Goal: Information Seeking & Learning: Learn about a topic

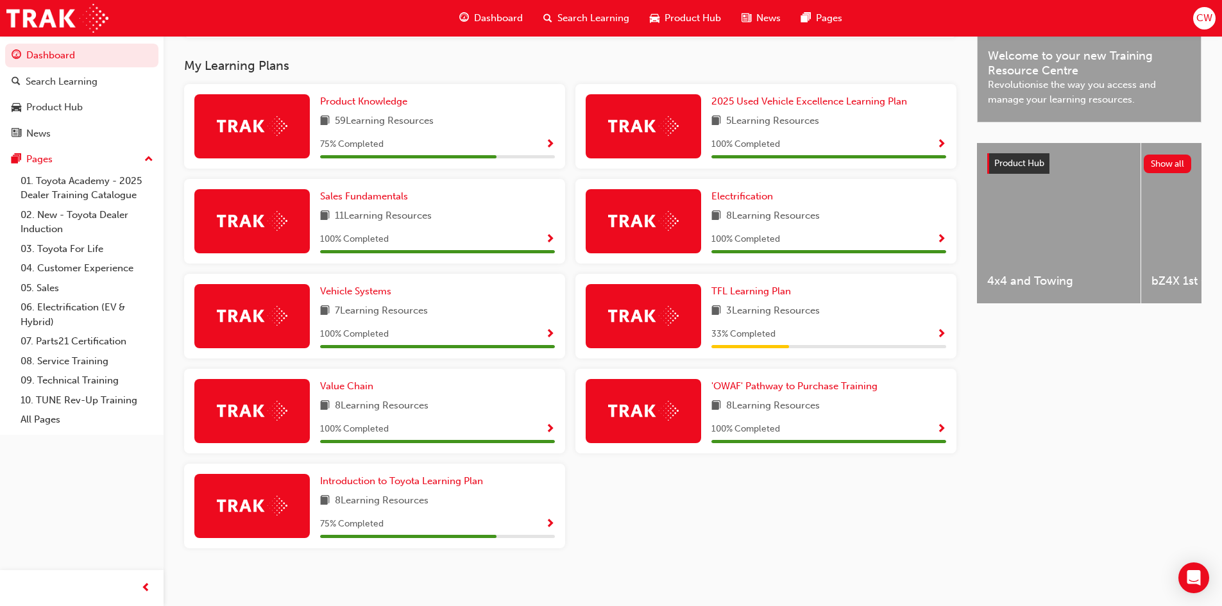
scroll to position [408, 0]
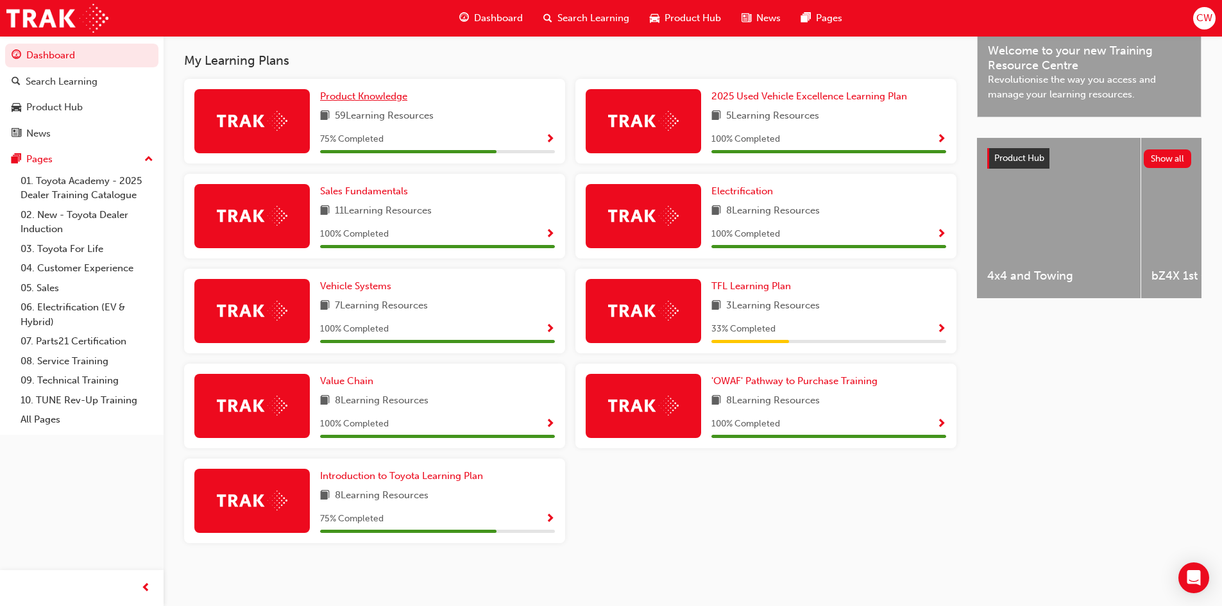
click at [337, 100] on span "Product Knowledge" at bounding box center [363, 96] width 87 height 12
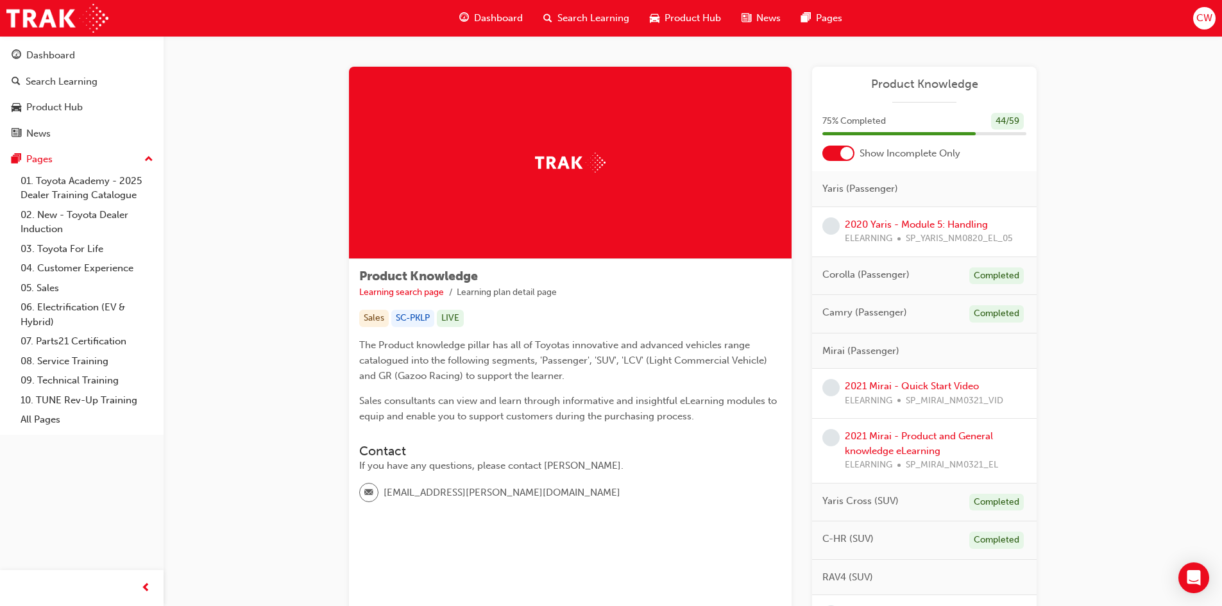
click at [832, 154] on div at bounding box center [838, 153] width 32 height 15
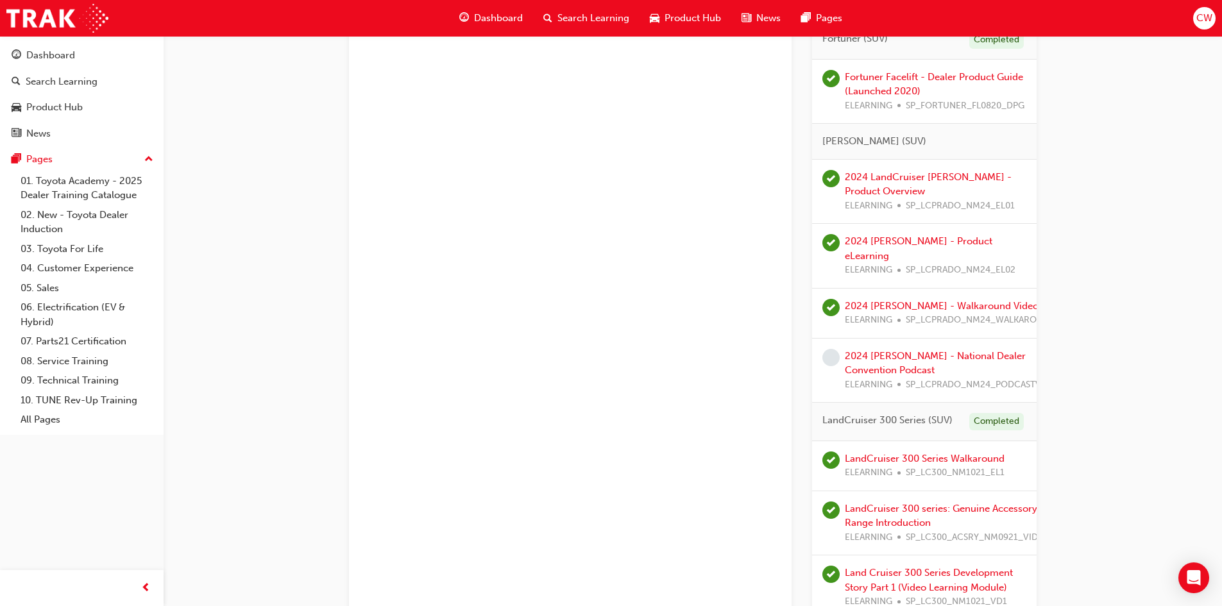
scroll to position [2052, 0]
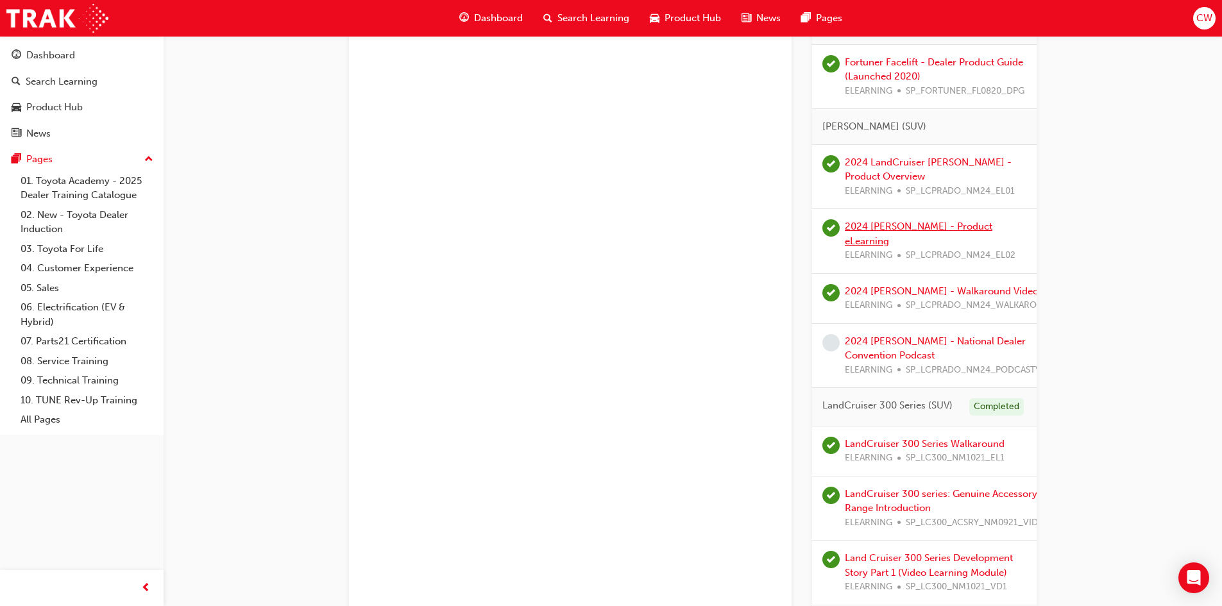
click at [946, 242] on link "2024 [PERSON_NAME] - Product eLearning" at bounding box center [918, 234] width 147 height 26
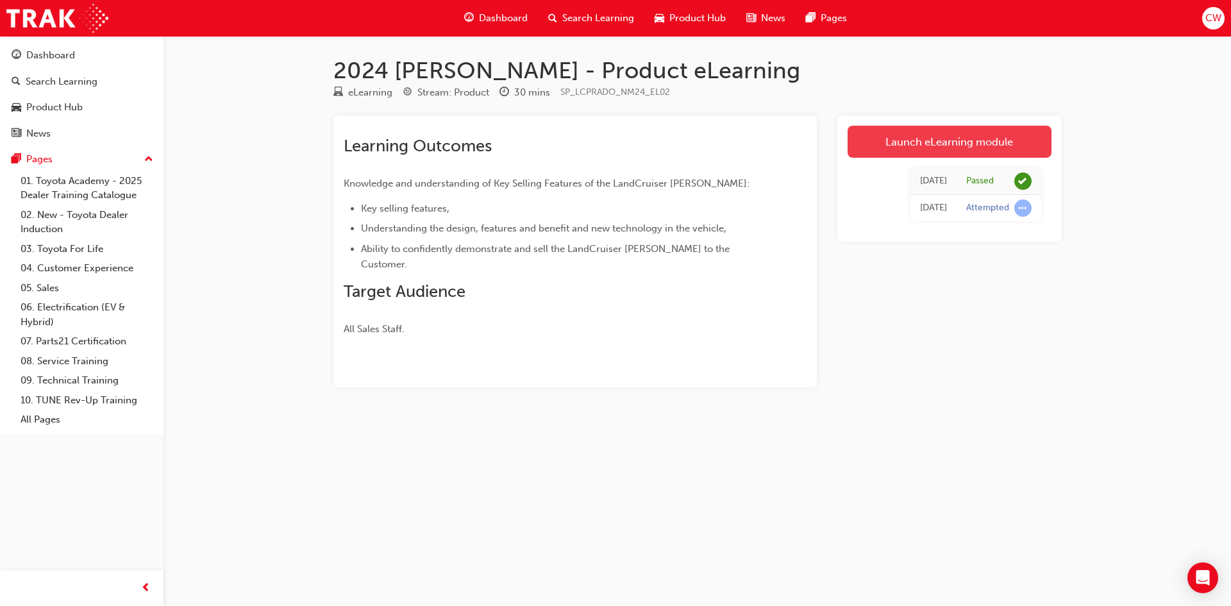
click at [946, 137] on link "Launch eLearning module" at bounding box center [950, 142] width 204 height 32
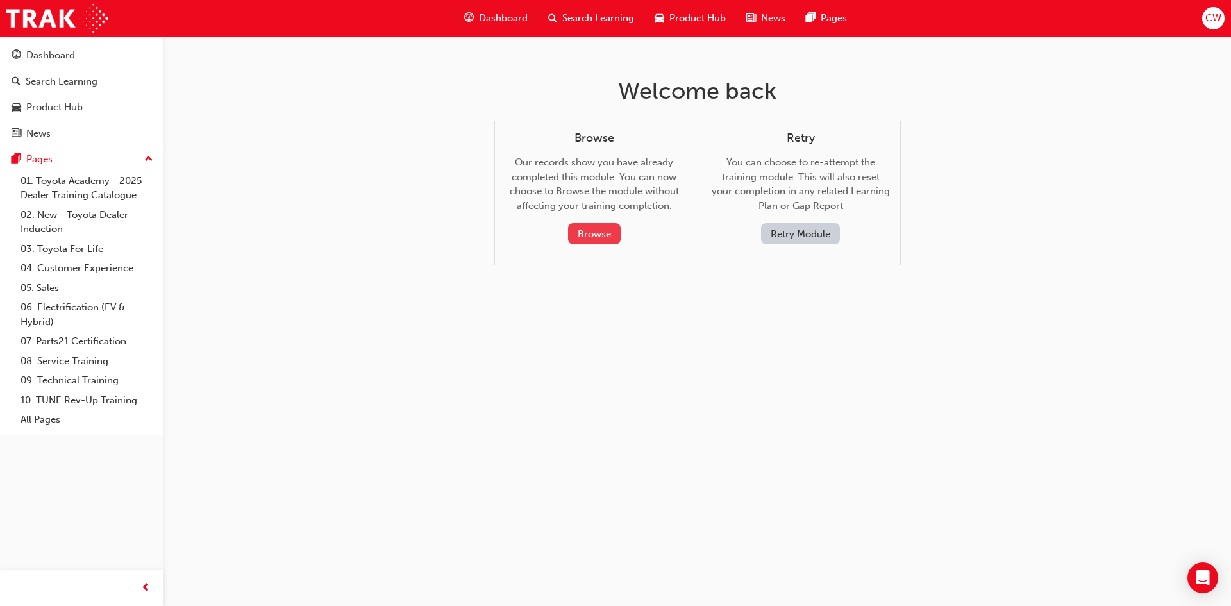
click at [579, 230] on button "Browse" at bounding box center [594, 233] width 53 height 21
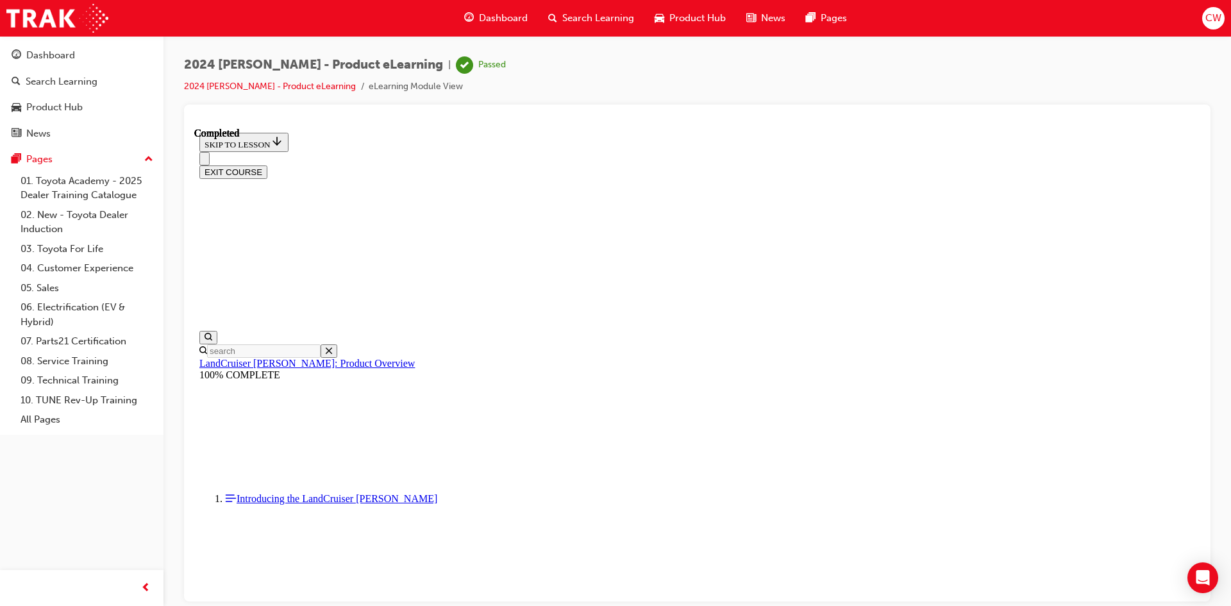
scroll to position [1, 0]
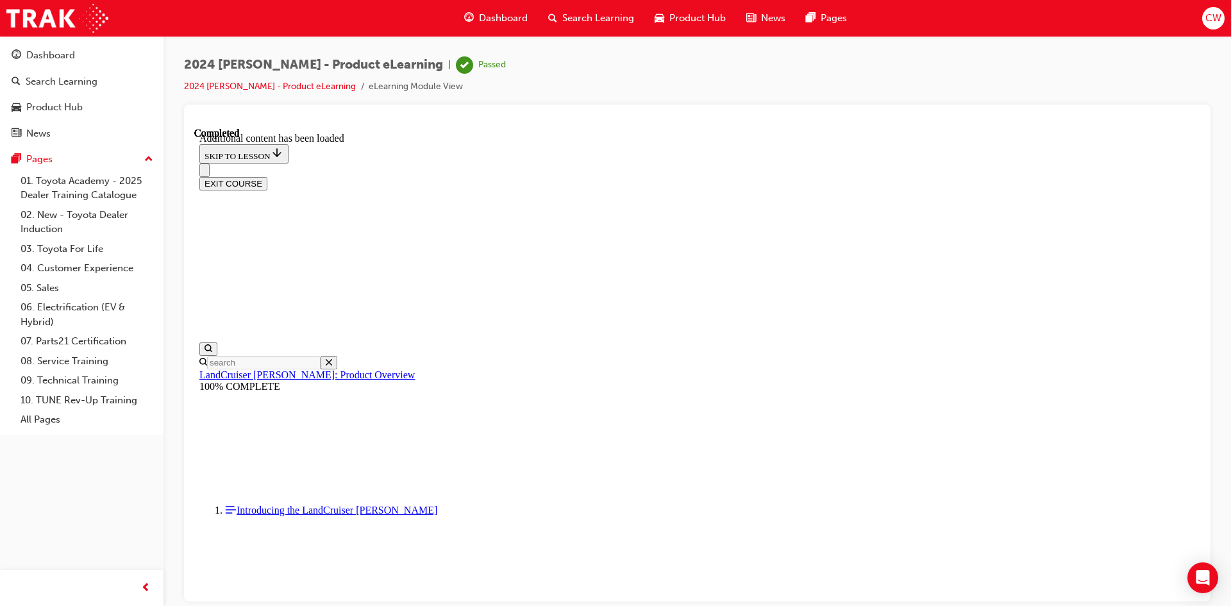
scroll to position [3528, 0]
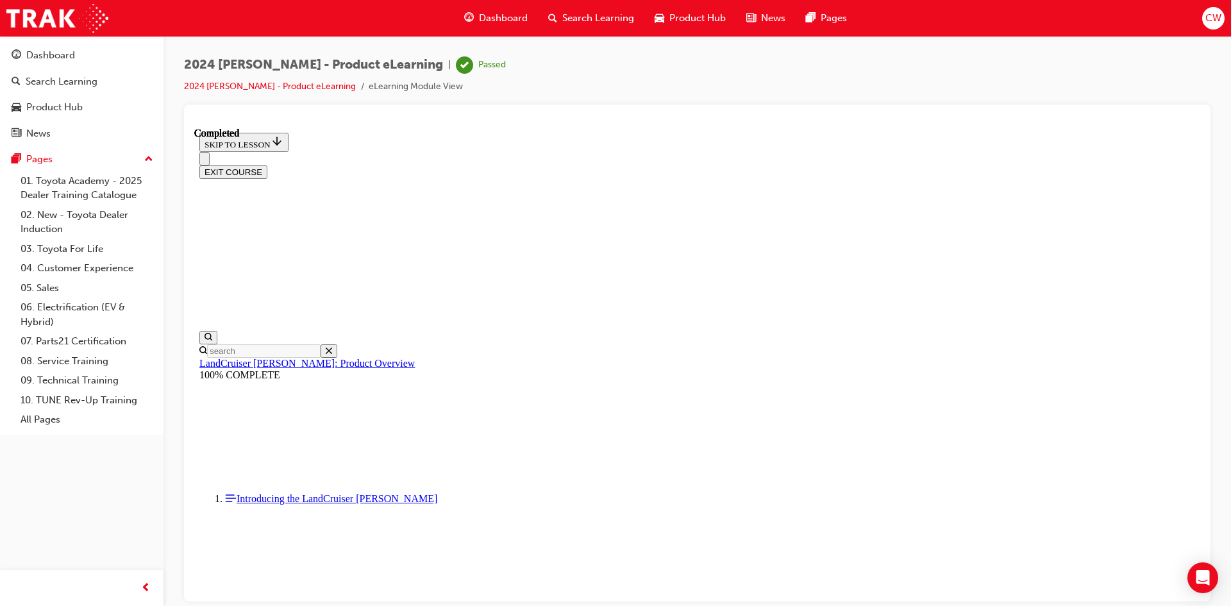
scroll to position [4618, 0]
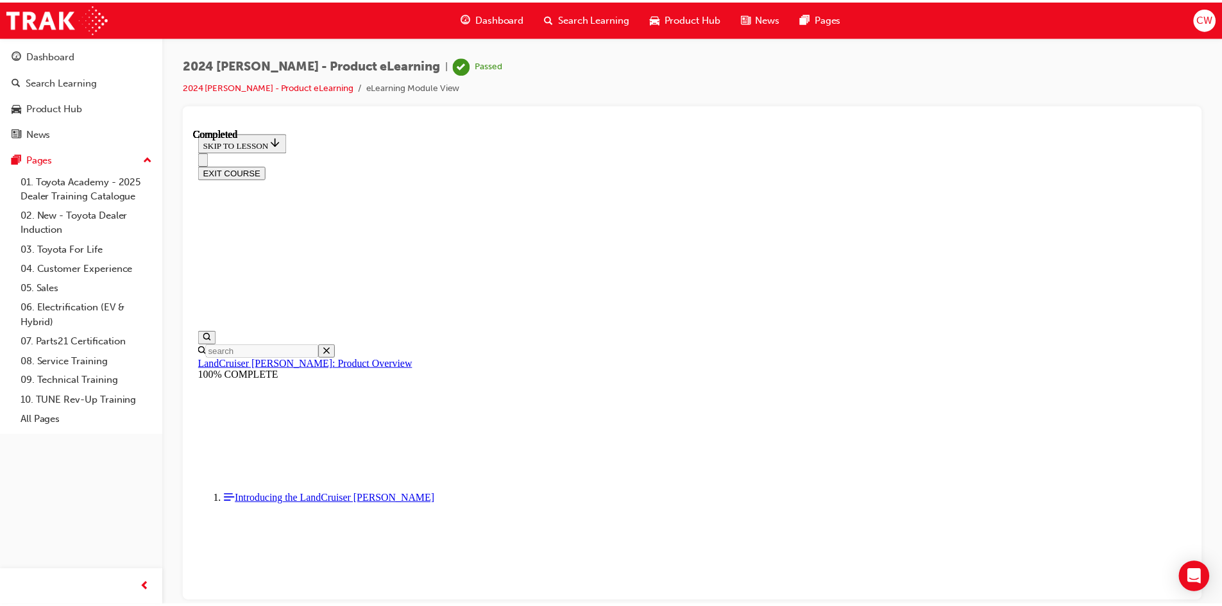
scroll to position [1336, 0]
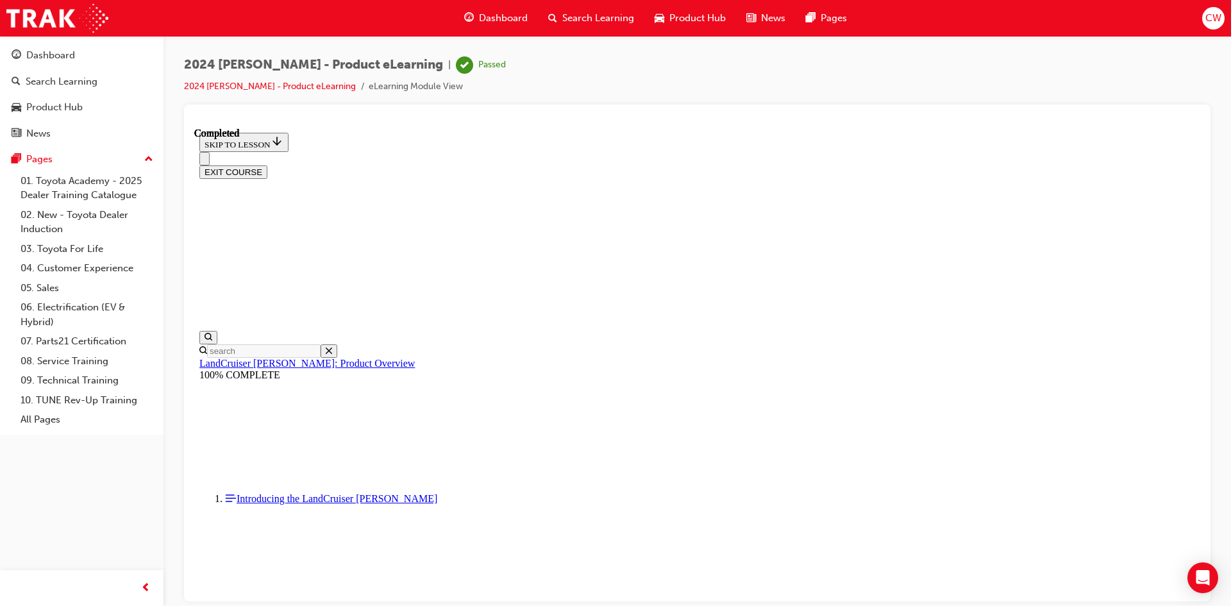
click at [477, 12] on div "Dashboard" at bounding box center [496, 18] width 84 height 26
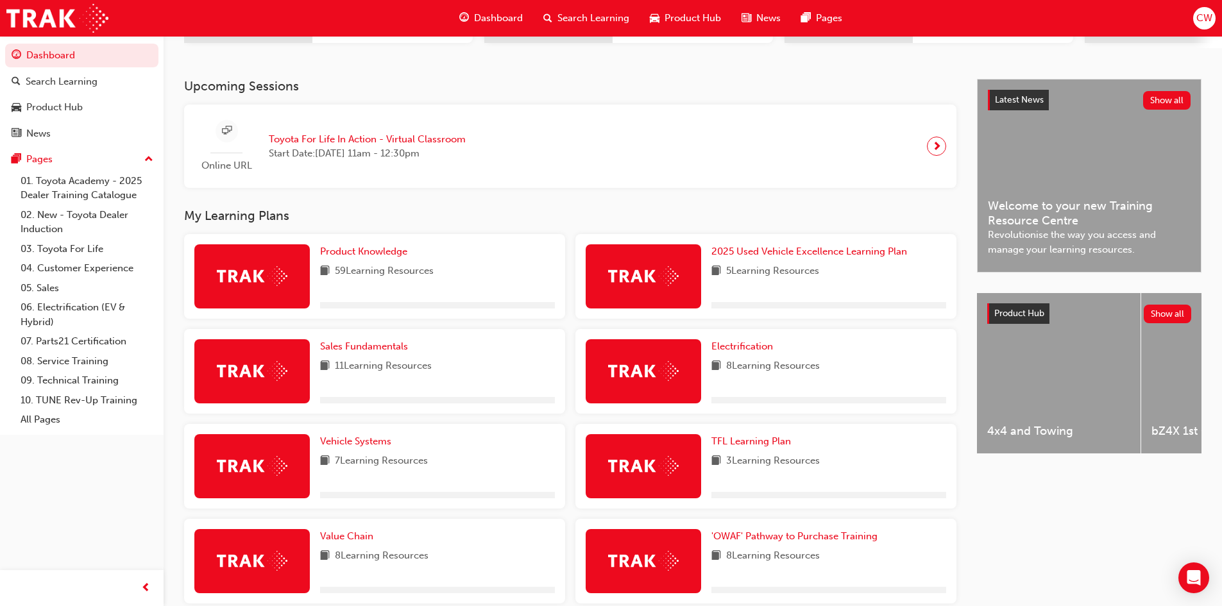
scroll to position [321, 0]
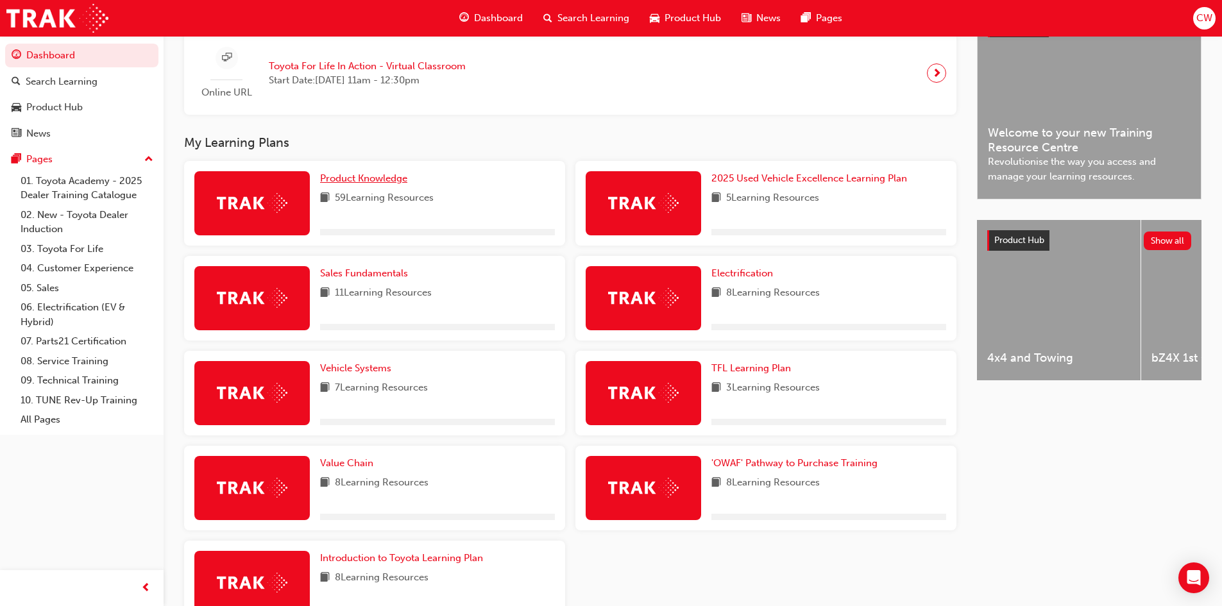
click at [366, 184] on span "Product Knowledge" at bounding box center [363, 178] width 87 height 12
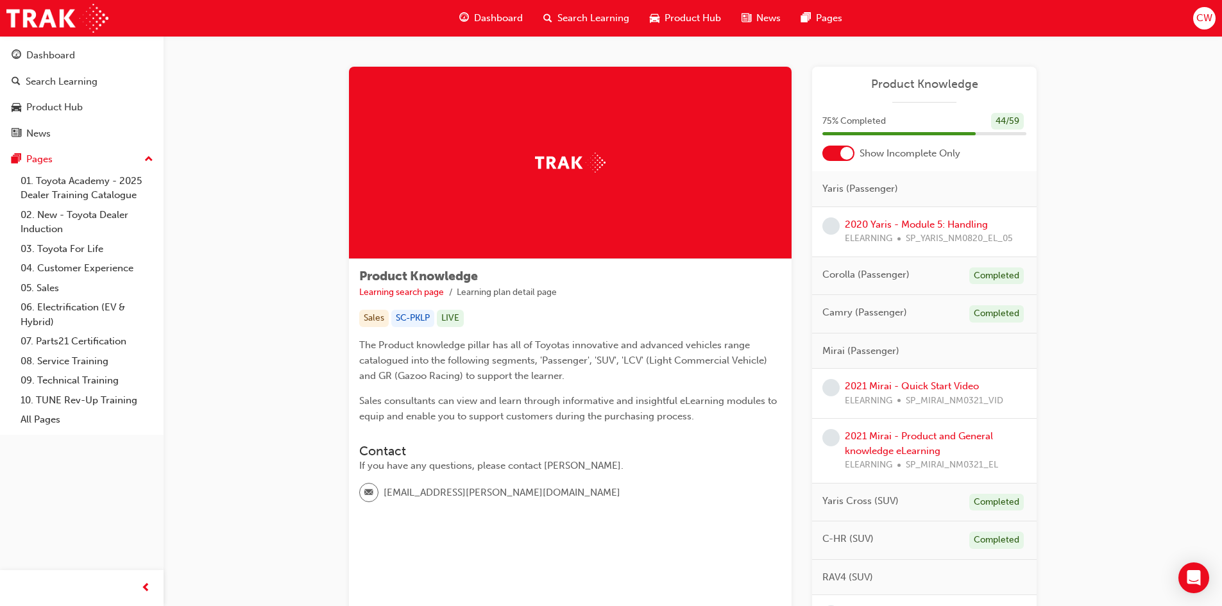
click at [829, 155] on div at bounding box center [838, 153] width 32 height 15
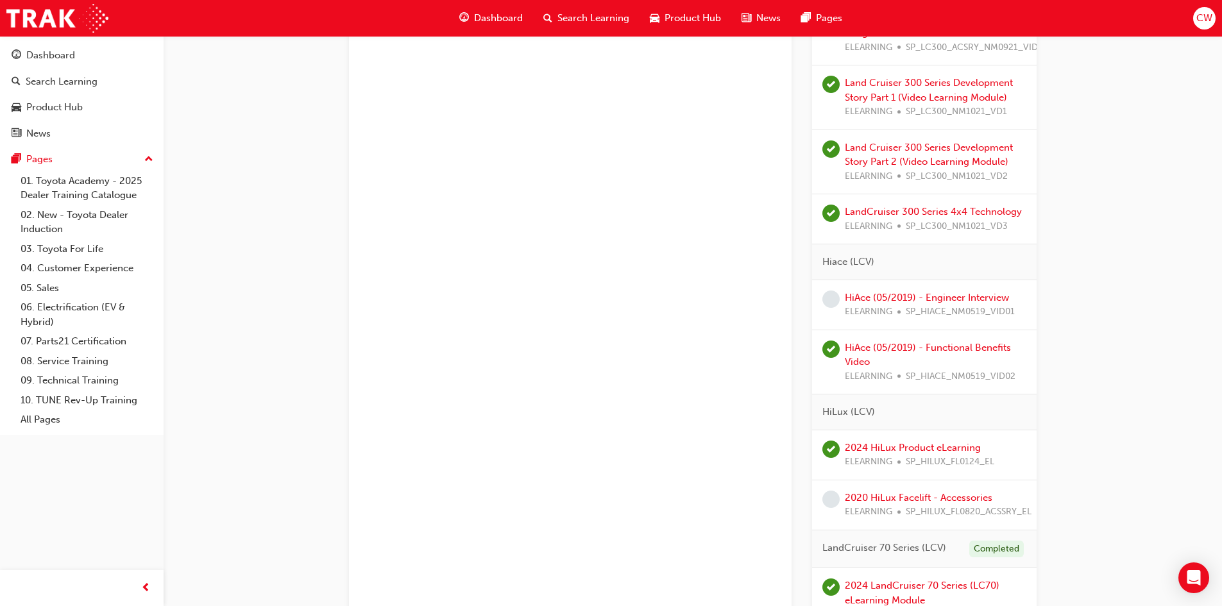
scroll to position [2550, 0]
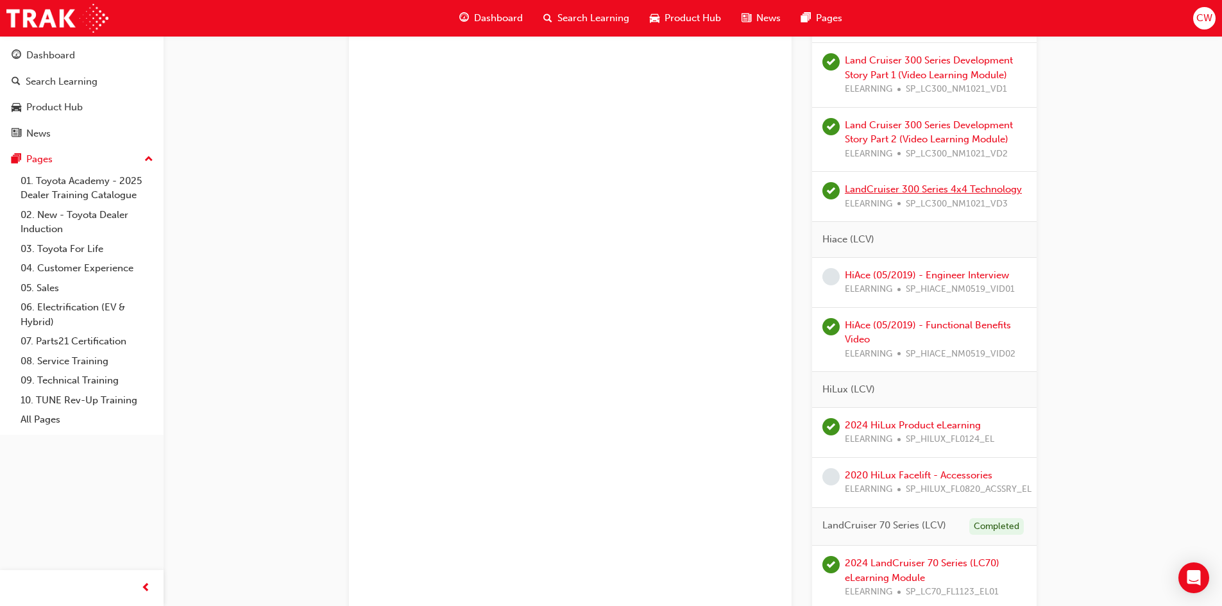
click at [930, 190] on link "LandCruiser 300 Series 4x4 Technology" at bounding box center [933, 189] width 177 height 12
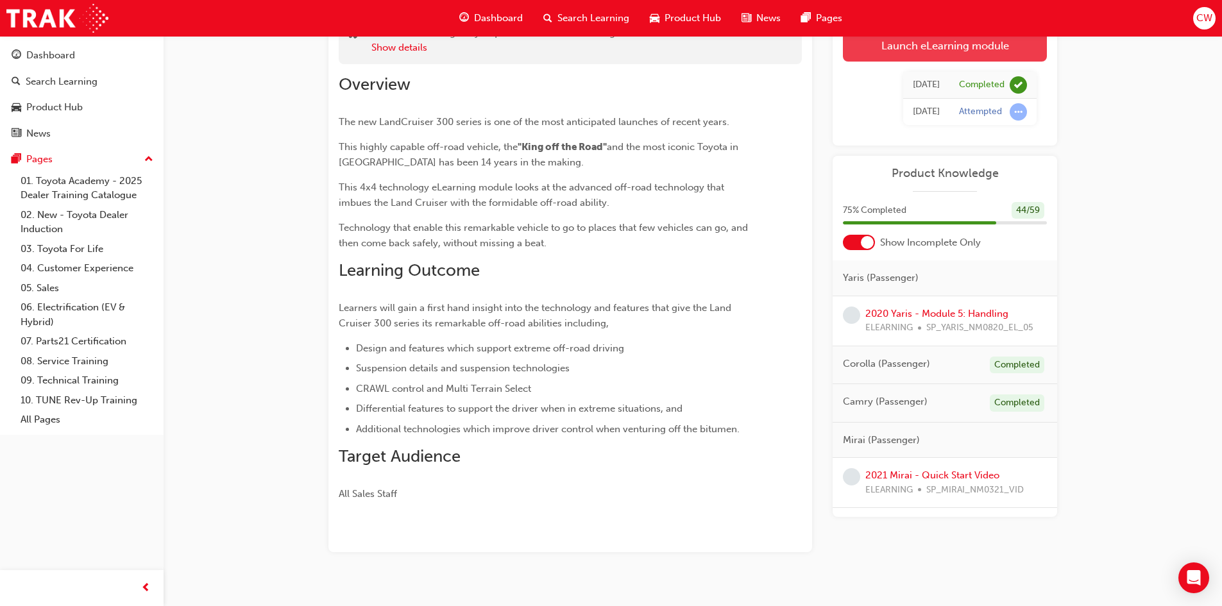
scroll to position [129, 0]
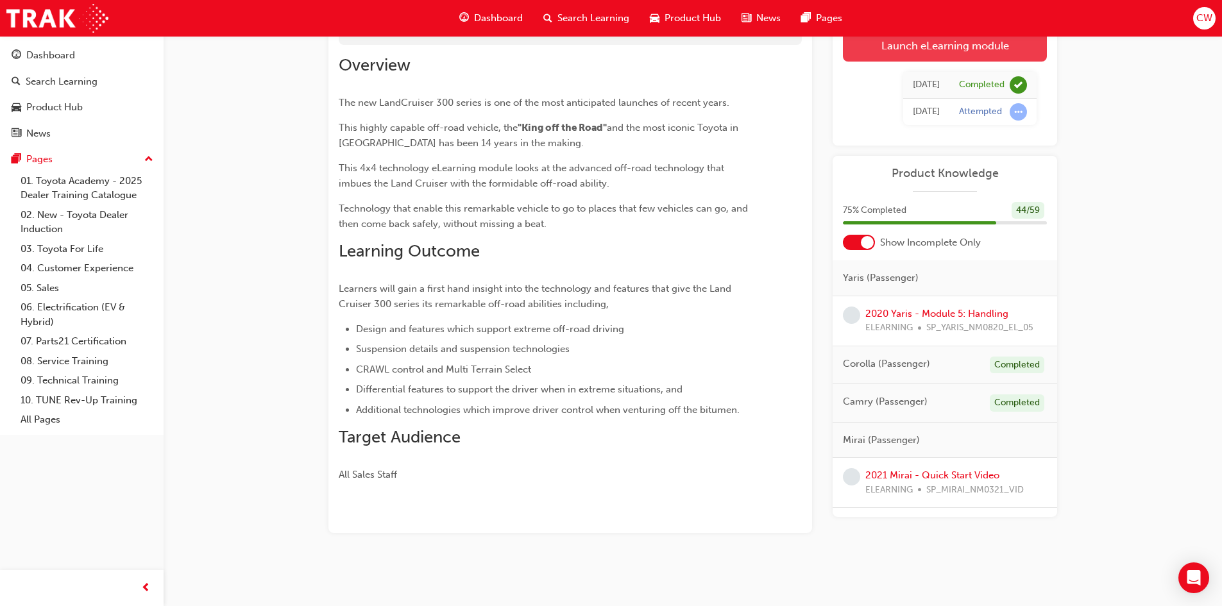
click at [940, 47] on link "Launch eLearning module" at bounding box center [945, 45] width 204 height 32
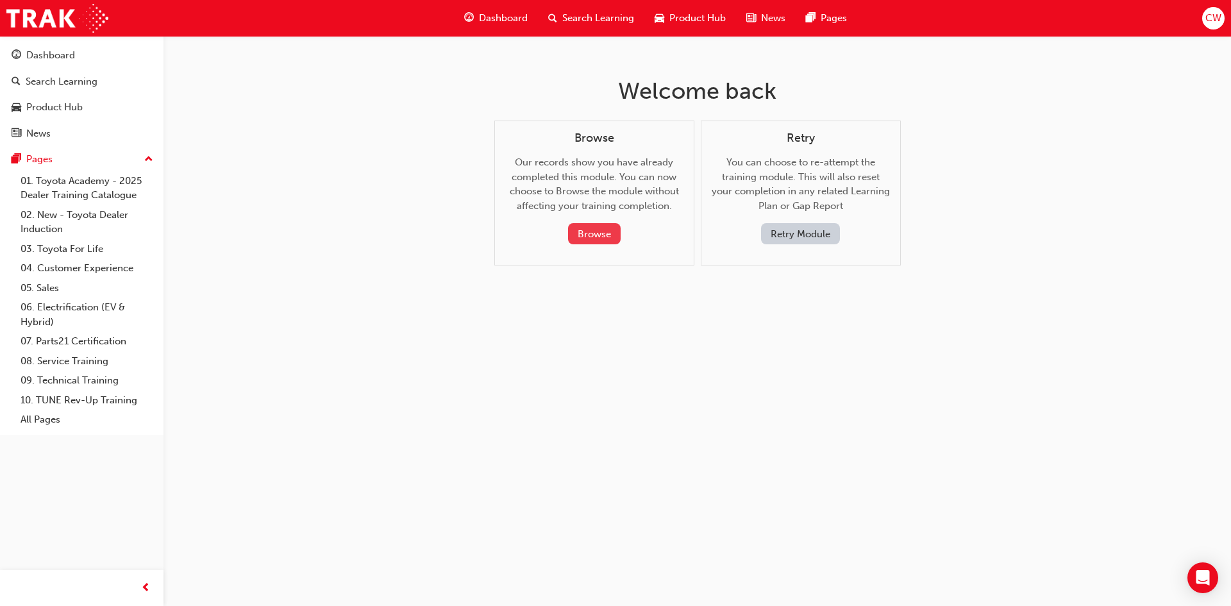
click at [613, 232] on button "Browse" at bounding box center [594, 233] width 53 height 21
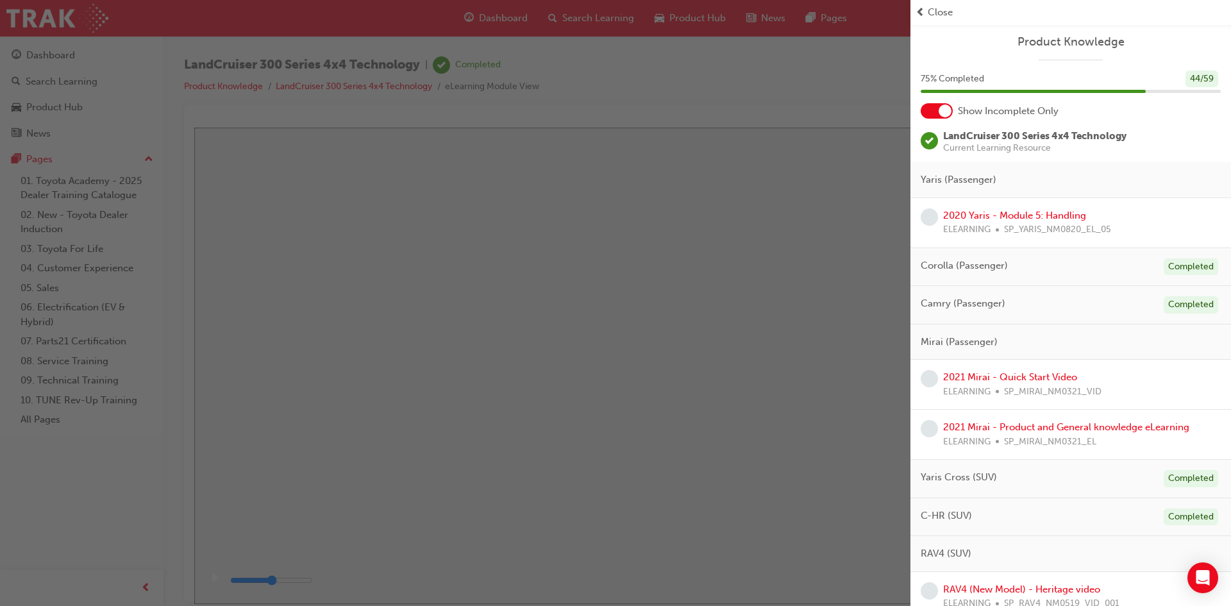
click at [935, 12] on span "Close" at bounding box center [940, 12] width 25 height 15
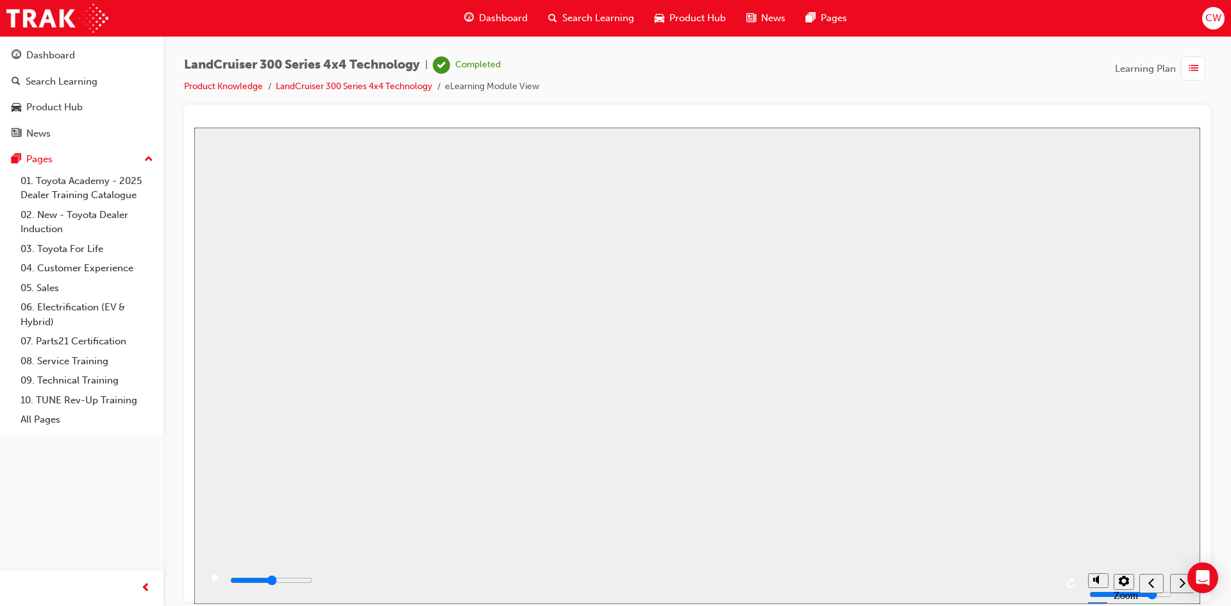
click at [243, 598] on button "Resume" at bounding box center [218, 605] width 49 height 15
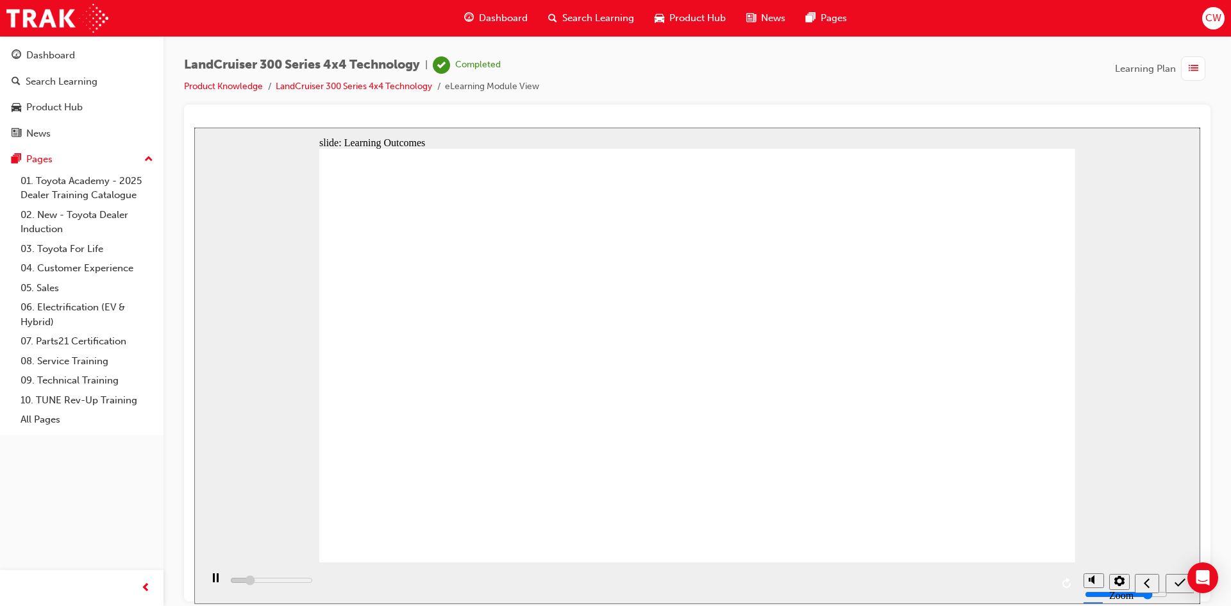
type input "3200"
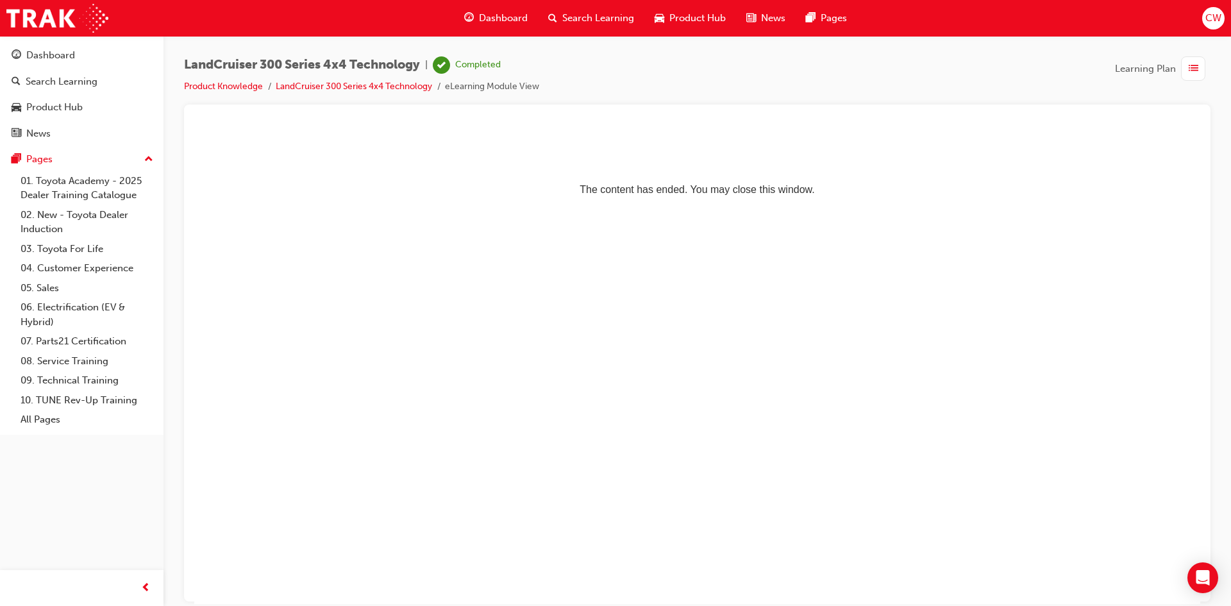
click at [489, 17] on span "Dashboard" at bounding box center [503, 18] width 49 height 15
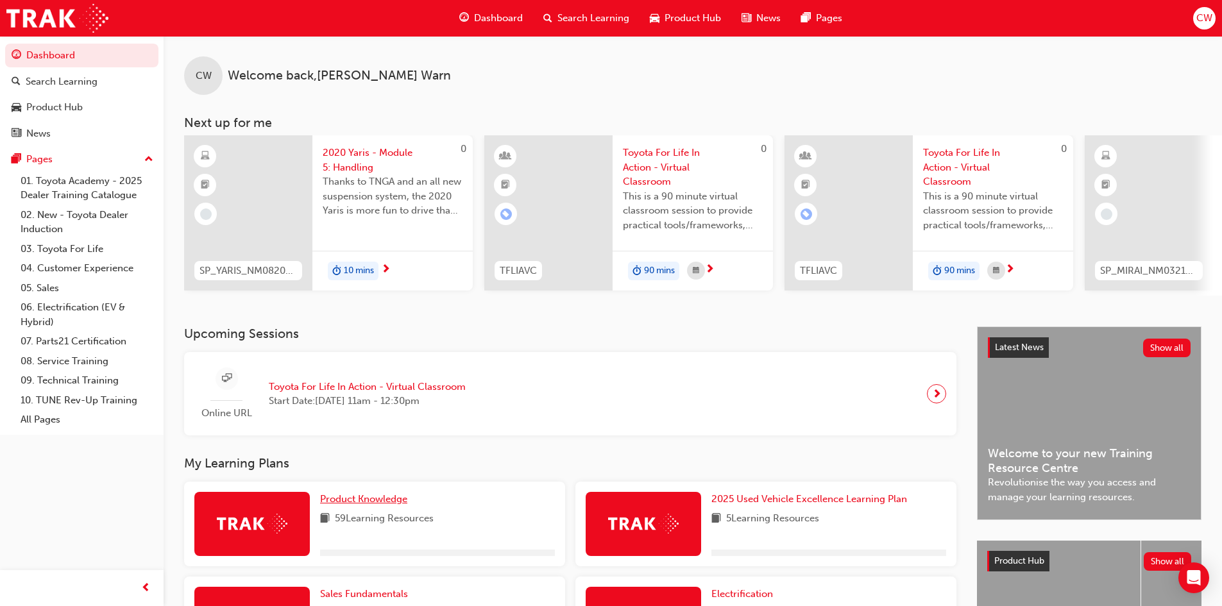
click at [347, 505] on span "Product Knowledge" at bounding box center [363, 499] width 87 height 12
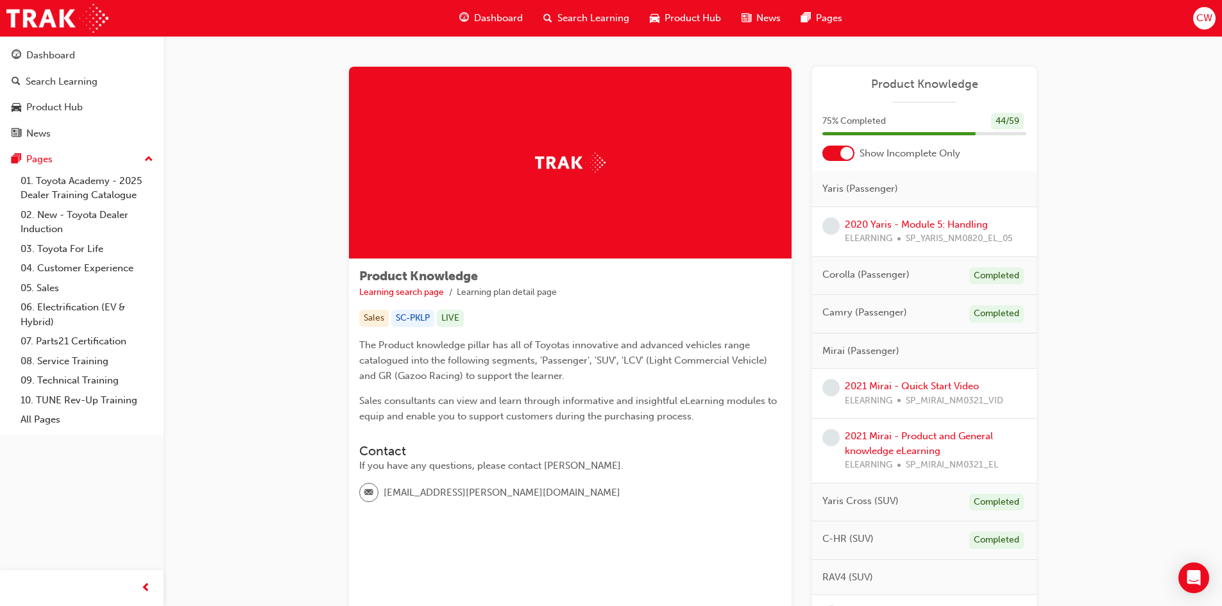
click at [825, 150] on div at bounding box center [838, 153] width 32 height 15
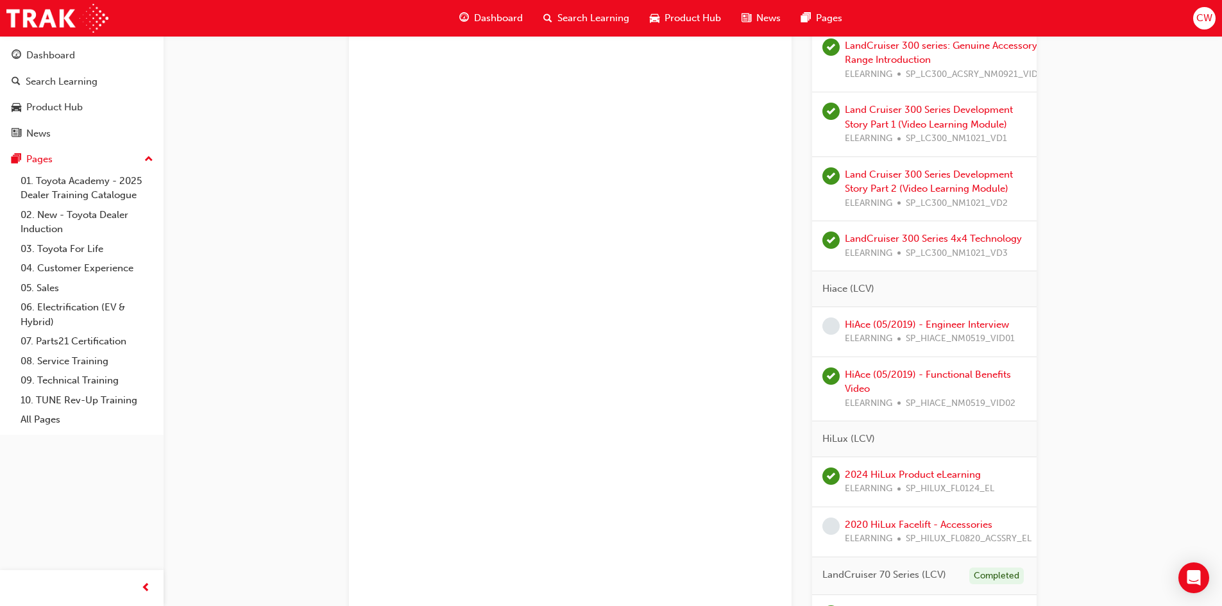
scroll to position [2501, 0]
click at [955, 244] on div "LandCruiser 300 Series 4x4 Technology ELEARNING SP_LC300_NM1021_VD3" at bounding box center [933, 245] width 177 height 29
click at [955, 240] on link "LandCruiser 300 Series 4x4 Technology" at bounding box center [933, 238] width 177 height 12
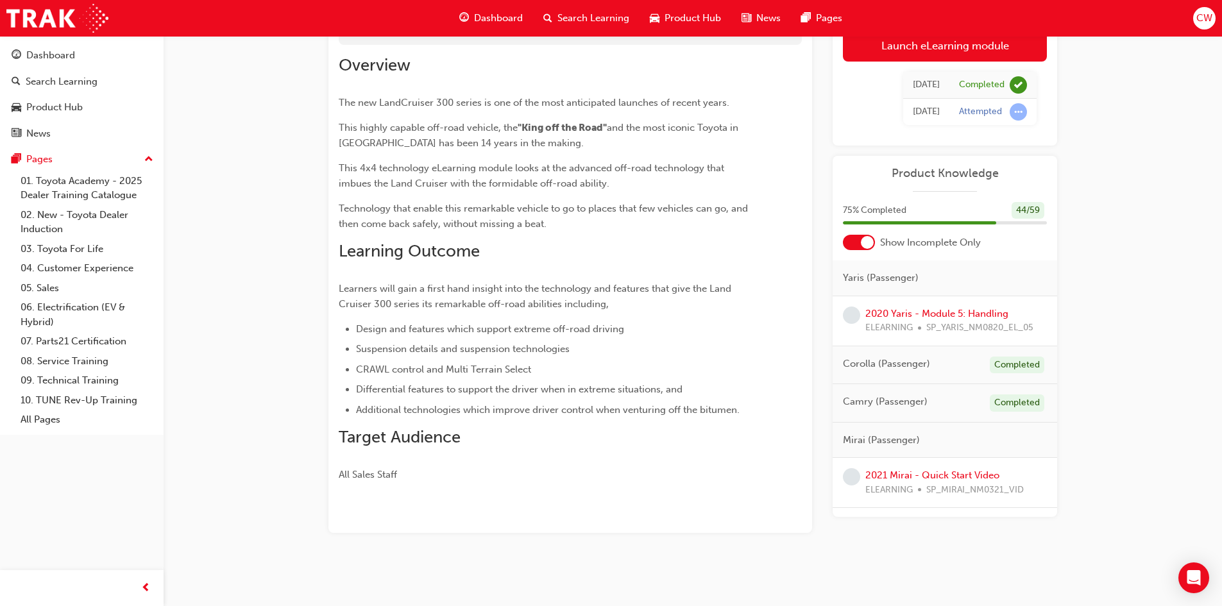
click at [849, 244] on div at bounding box center [859, 242] width 32 height 15
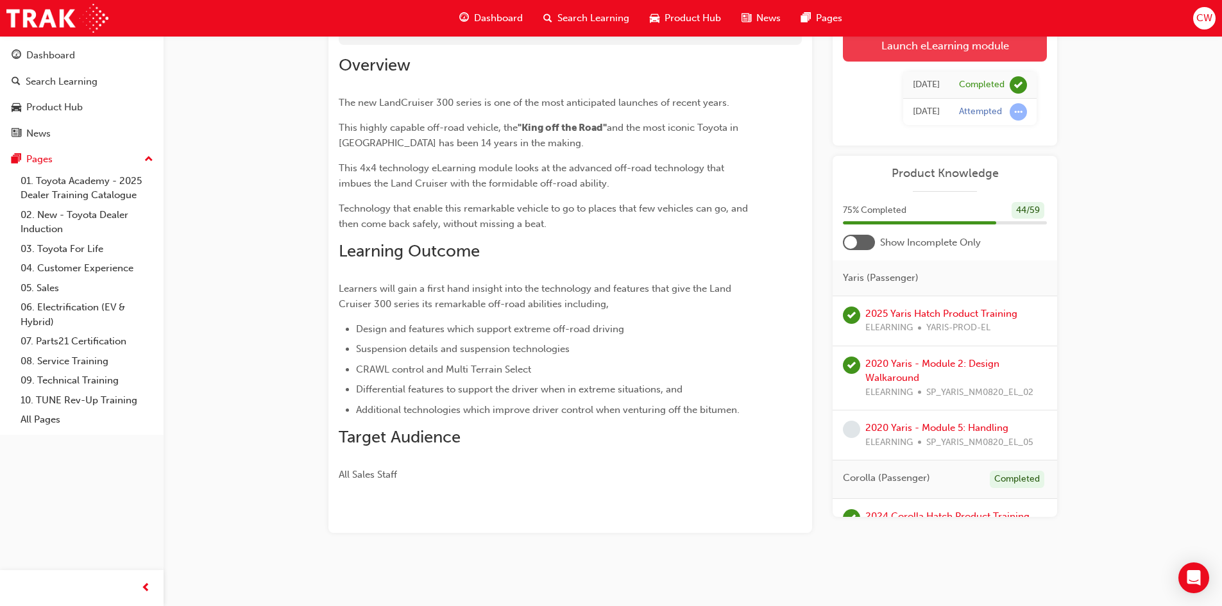
click at [950, 46] on link "Launch eLearning module" at bounding box center [945, 45] width 204 height 32
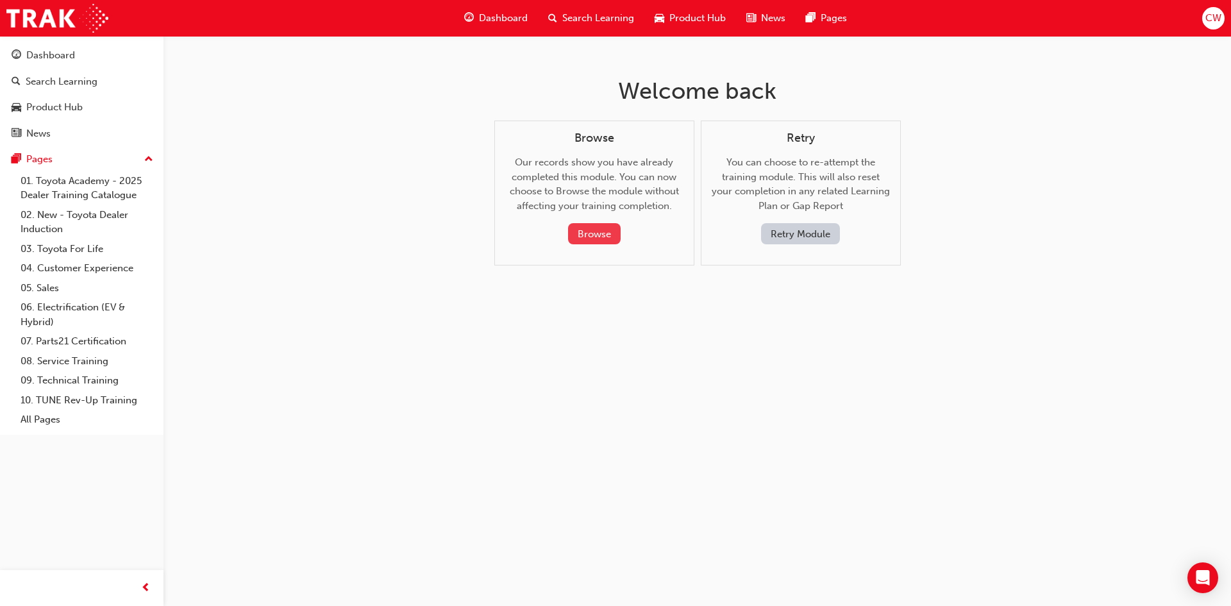
click at [595, 225] on button "Browse" at bounding box center [594, 233] width 53 height 21
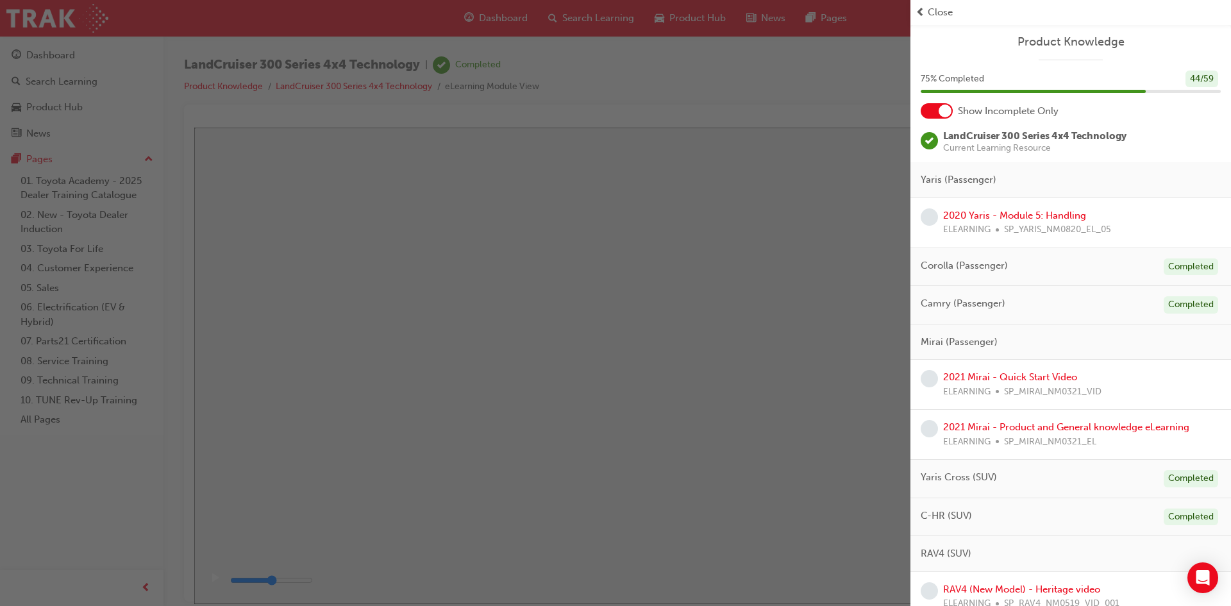
click at [943, 13] on span "Close" at bounding box center [940, 12] width 25 height 15
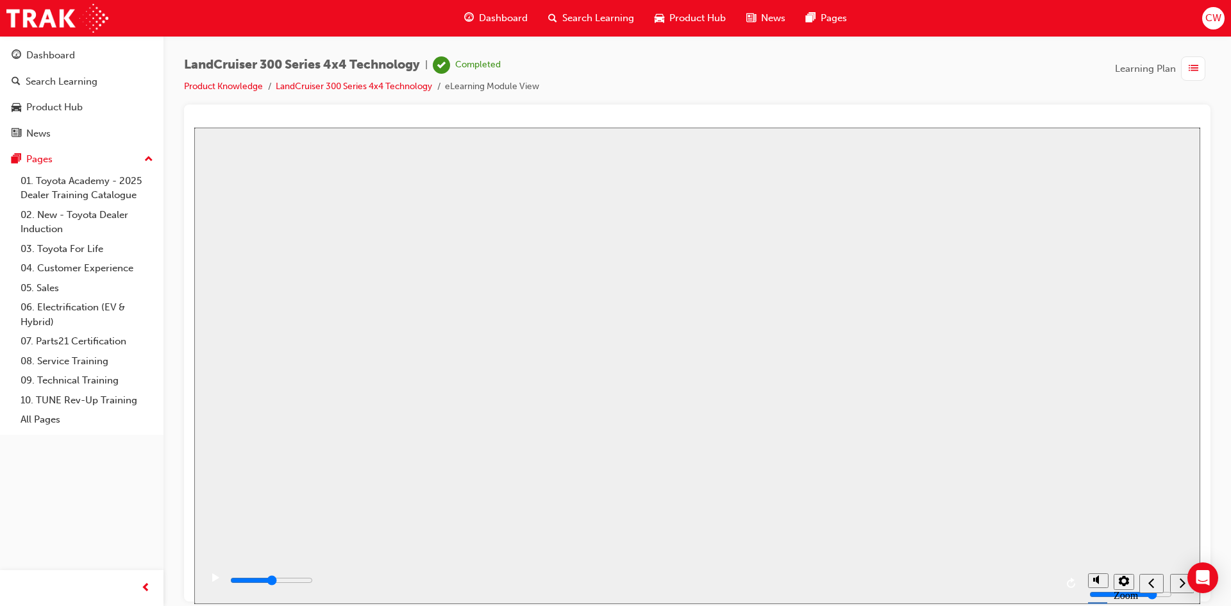
click at [243, 598] on button "Resume" at bounding box center [218, 605] width 49 height 15
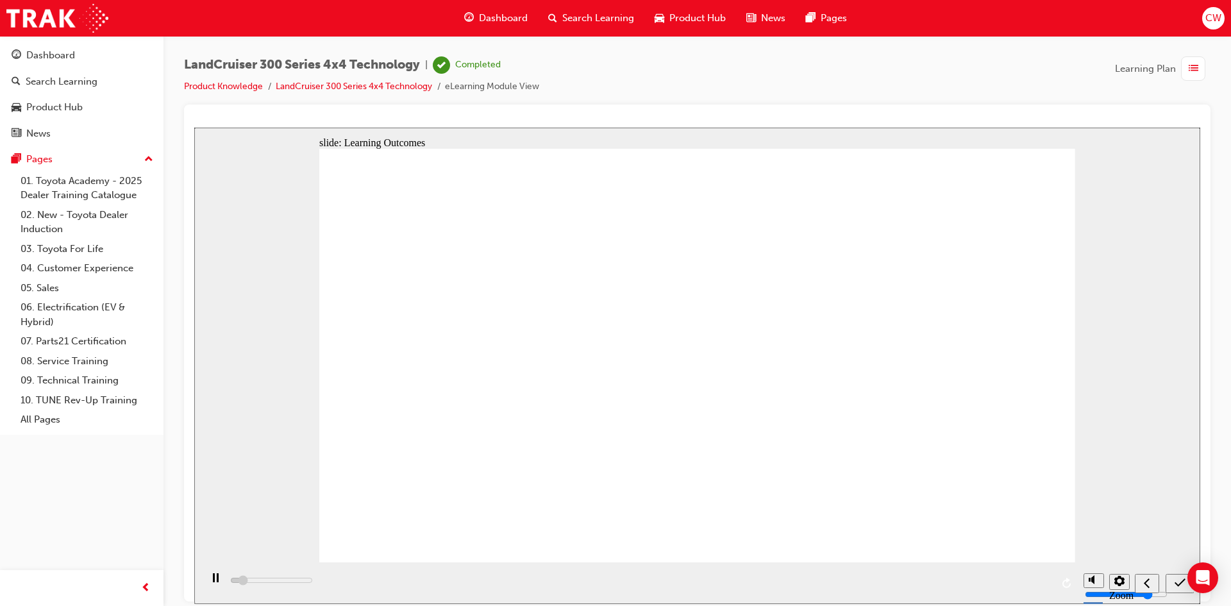
type input "1300"
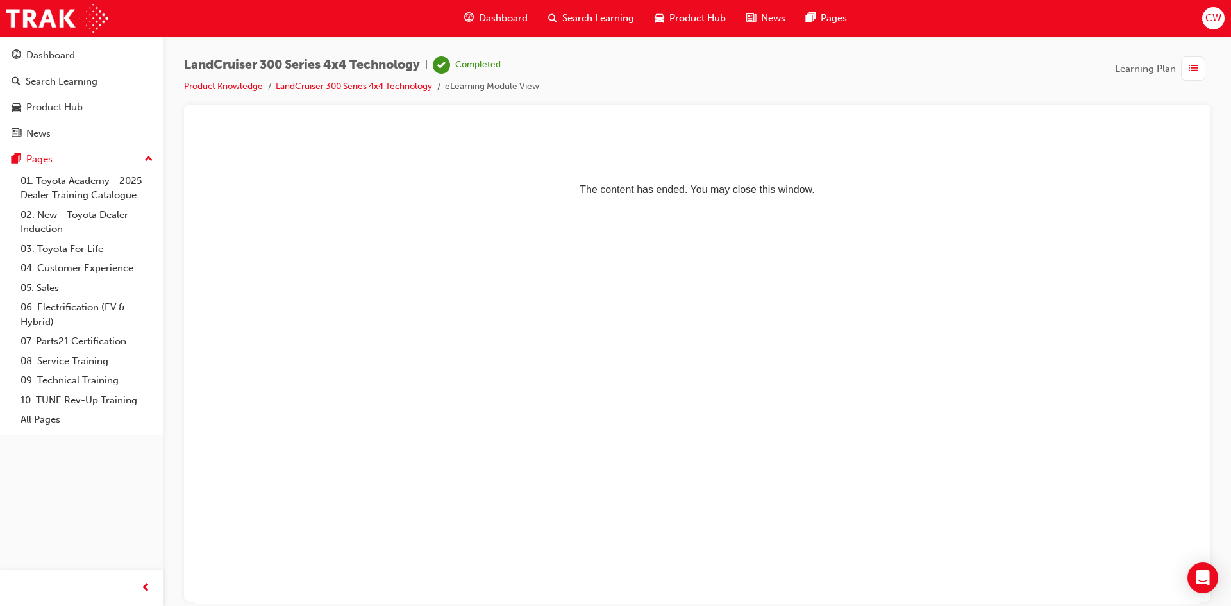
click at [1191, 69] on span "list-icon" at bounding box center [1194, 69] width 10 height 16
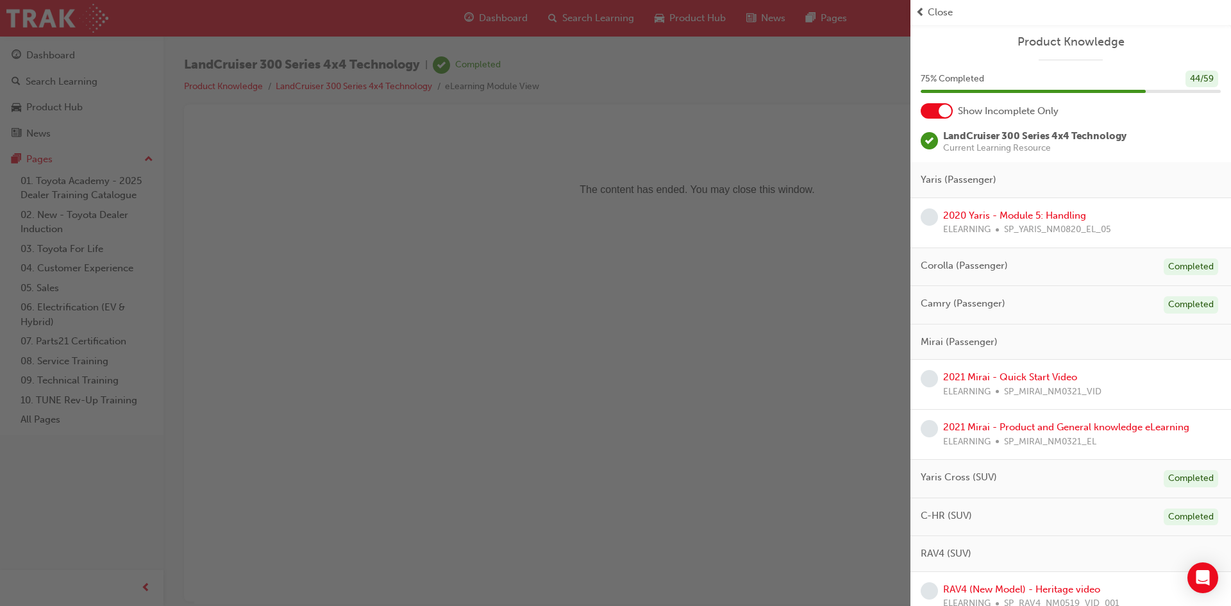
click at [934, 114] on div at bounding box center [937, 110] width 32 height 15
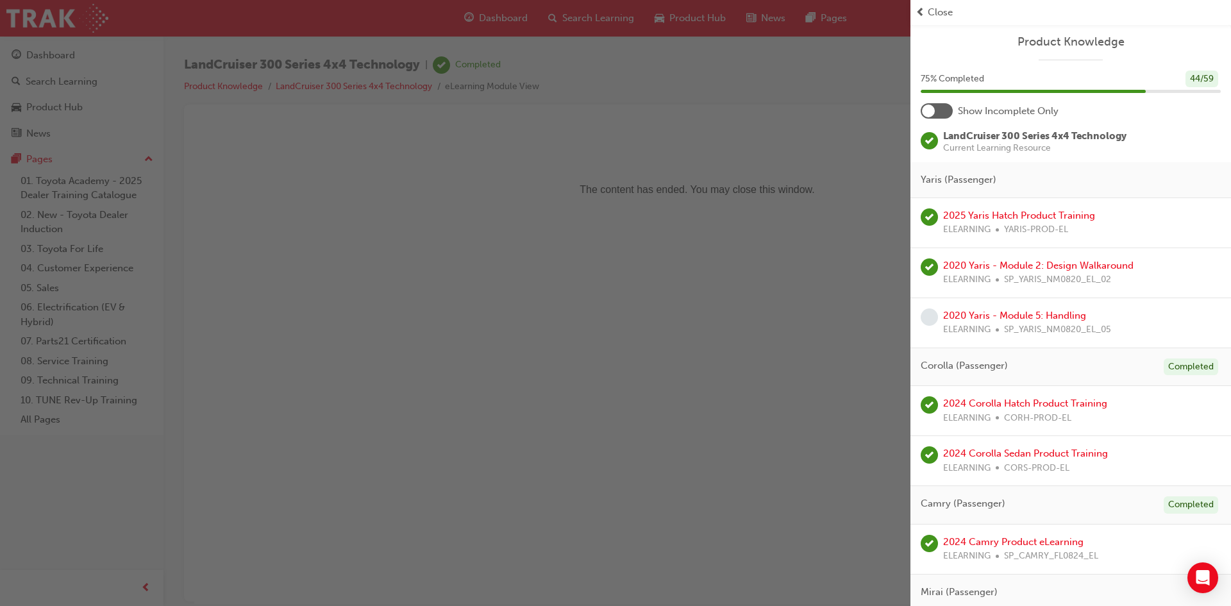
click at [945, 15] on span "Close" at bounding box center [940, 12] width 25 height 15
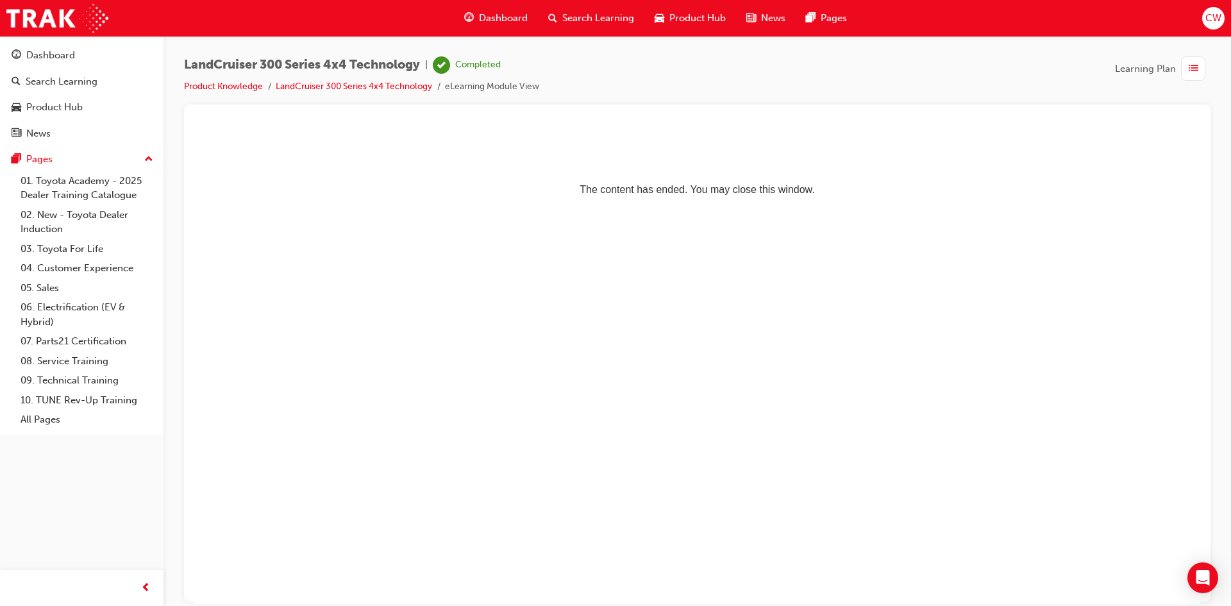
click at [494, 15] on span "Dashboard" at bounding box center [503, 18] width 49 height 15
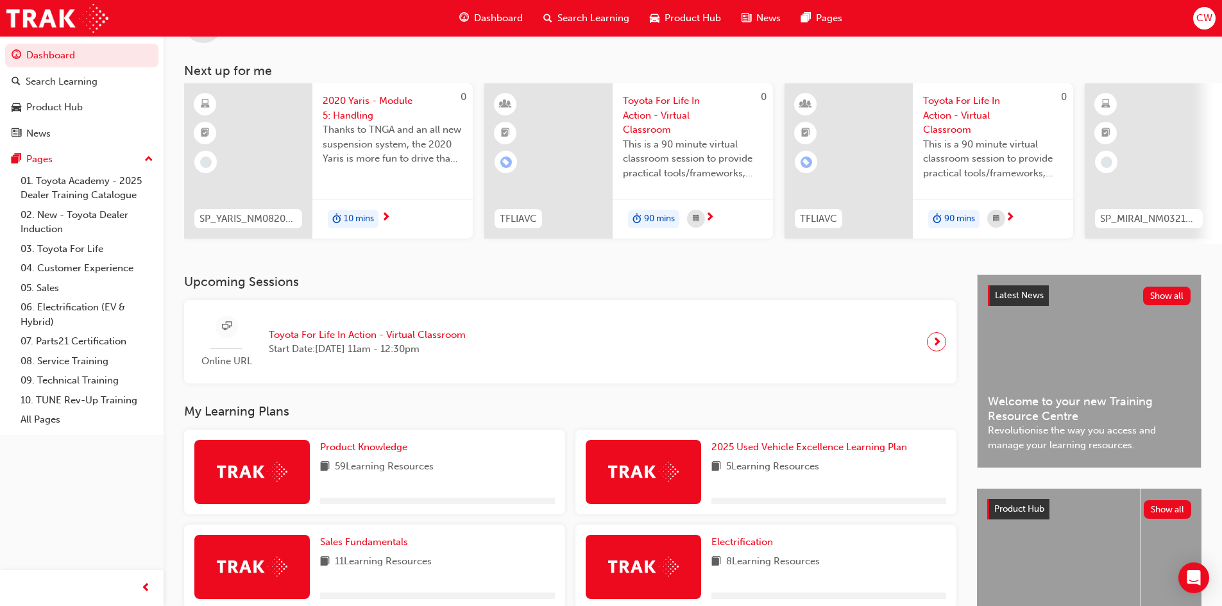
scroll to position [192, 0]
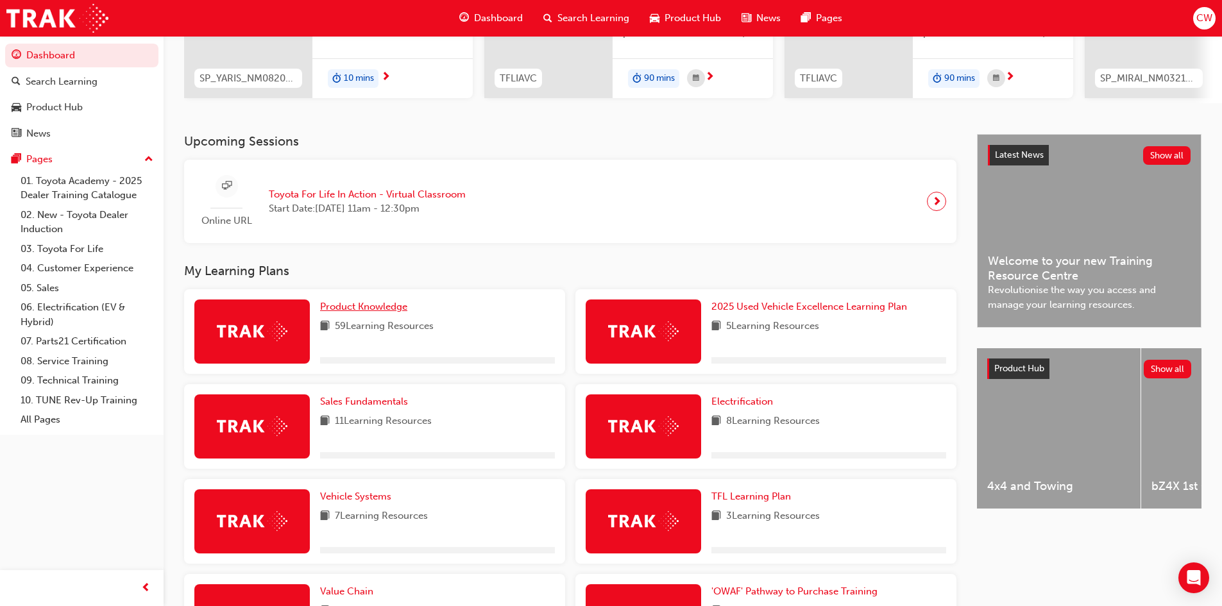
click at [373, 312] on span "Product Knowledge" at bounding box center [363, 307] width 87 height 12
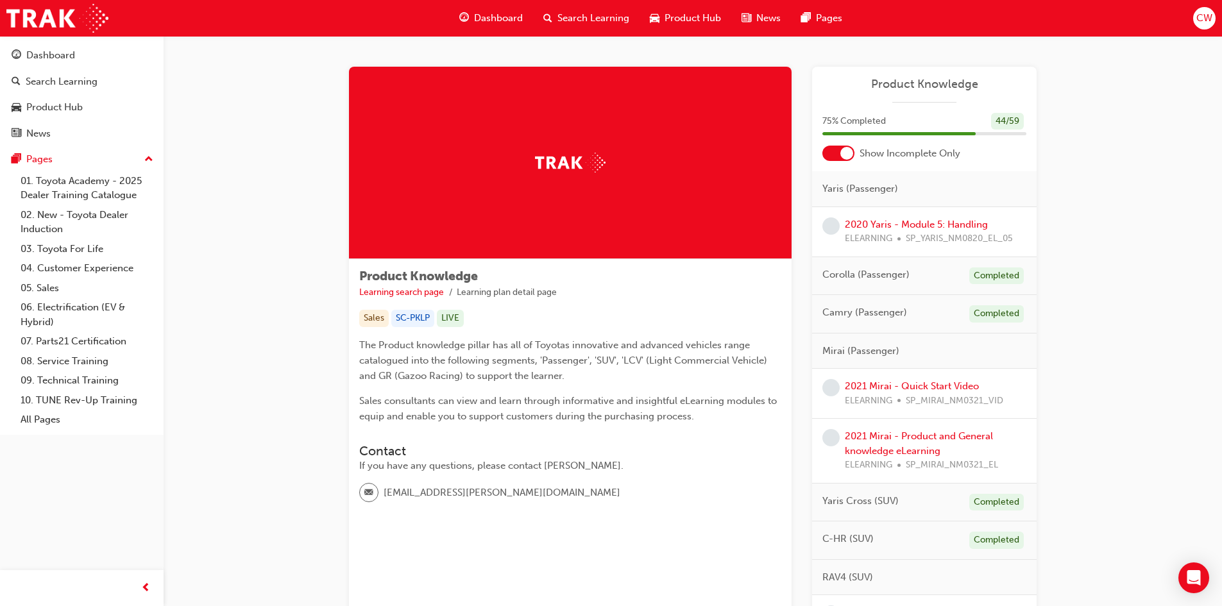
click at [833, 153] on div at bounding box center [838, 153] width 32 height 15
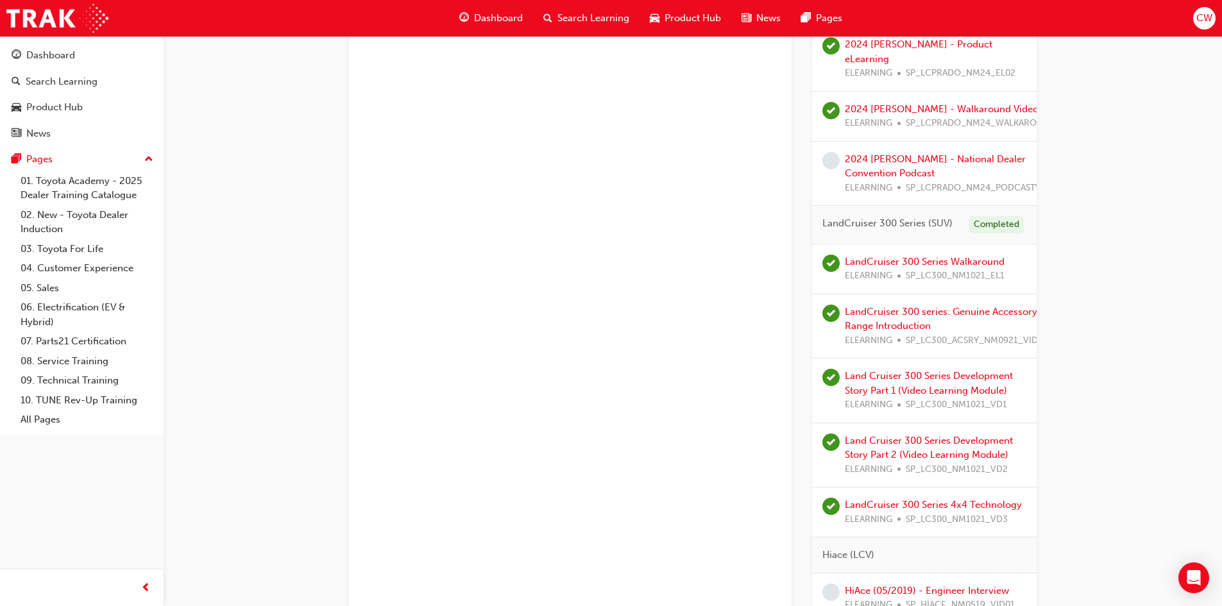
scroll to position [2244, 0]
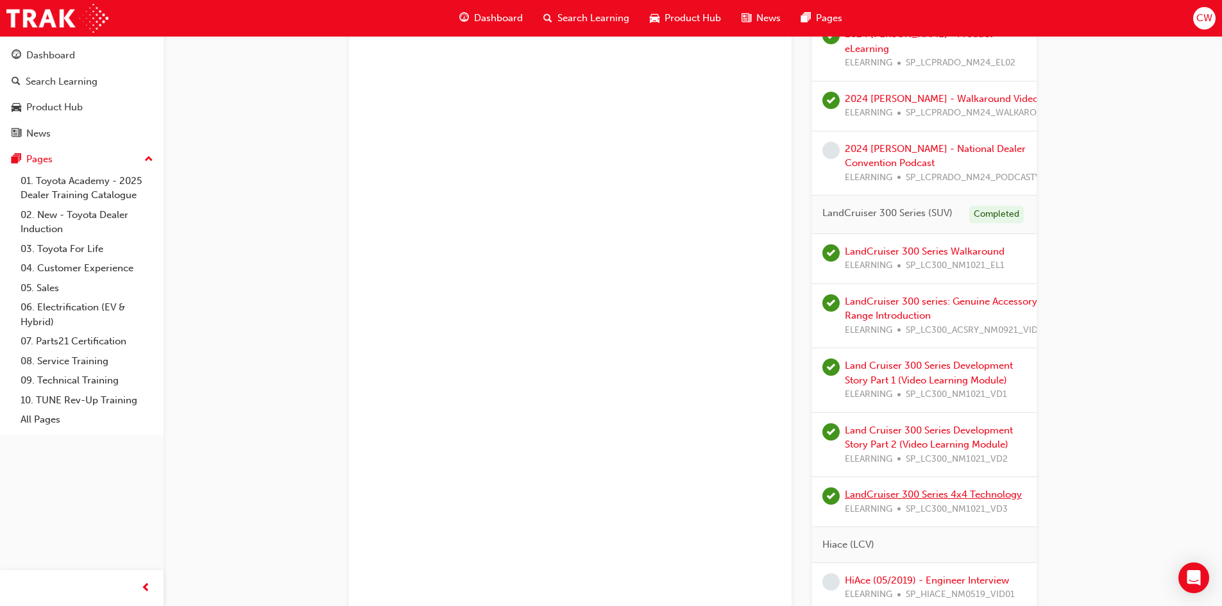
click at [927, 498] on link "LandCruiser 300 Series 4x4 Technology" at bounding box center [933, 495] width 177 height 12
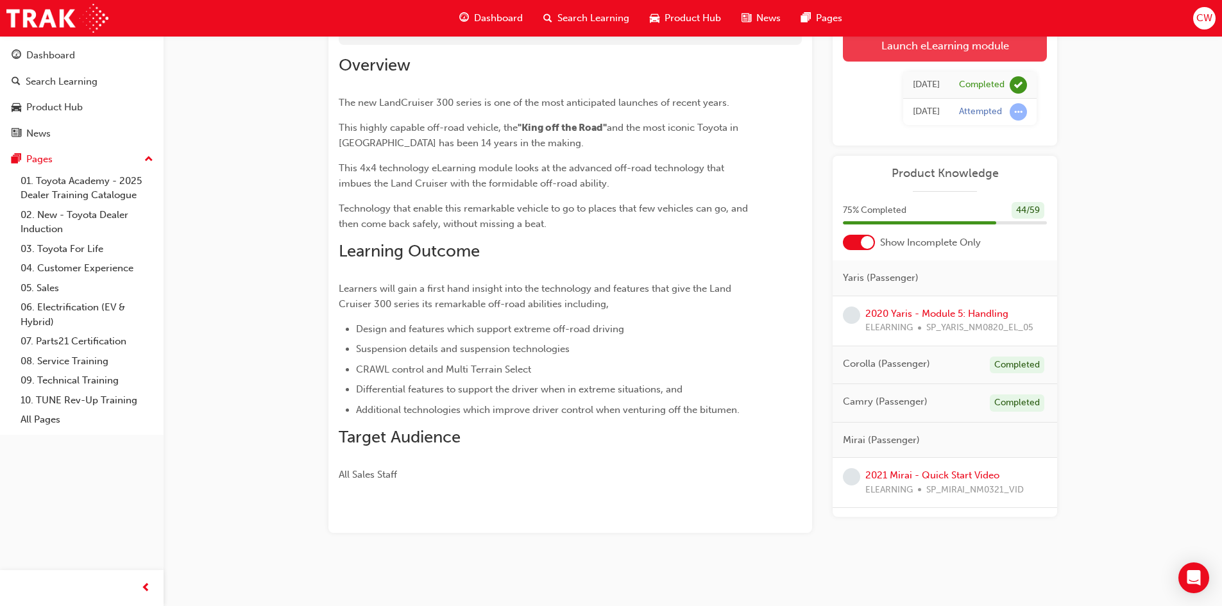
click at [970, 53] on link "Launch eLearning module" at bounding box center [945, 45] width 204 height 32
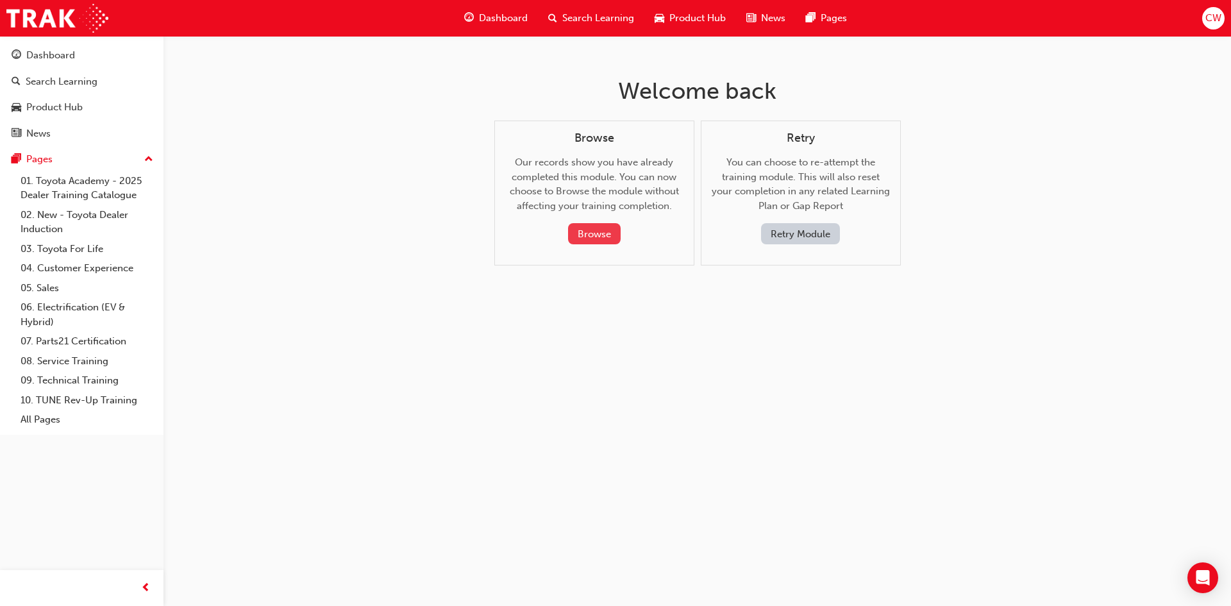
click at [587, 230] on button "Browse" at bounding box center [594, 233] width 53 height 21
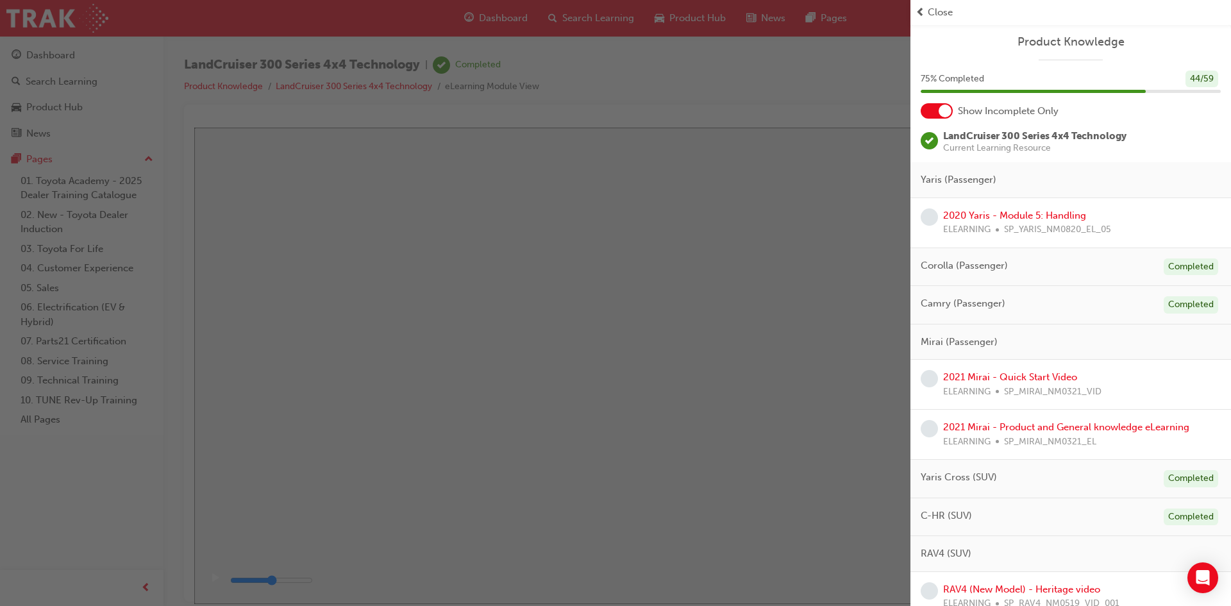
click at [657, 112] on div "button" at bounding box center [455, 303] width 911 height 606
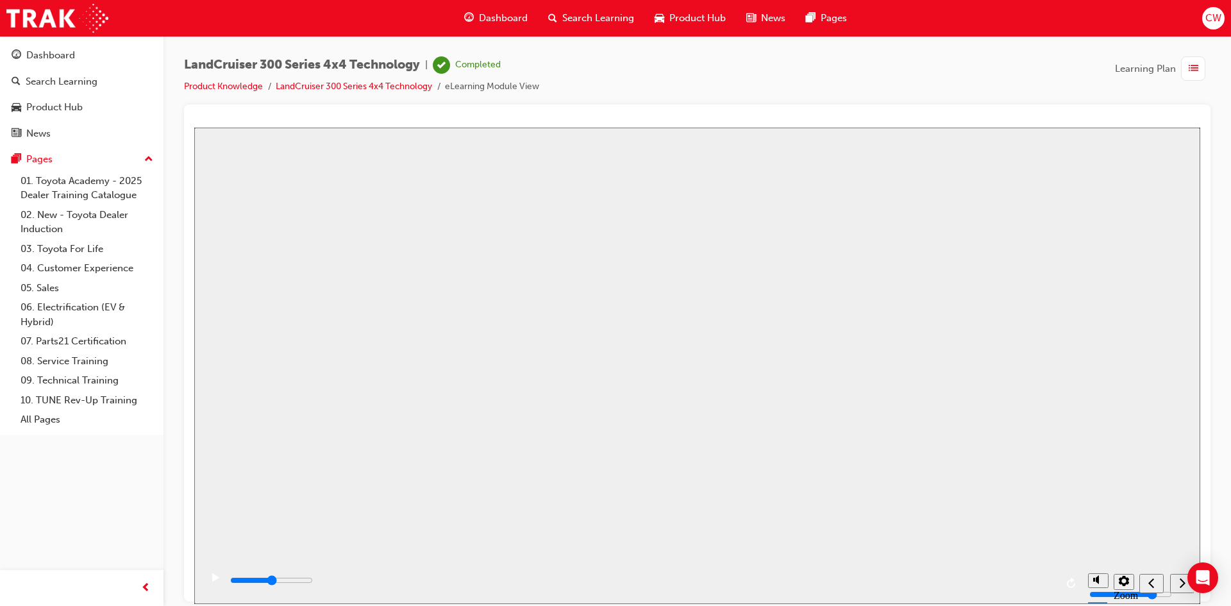
drag, startPoint x: 655, startPoint y: 136, endPoint x: 624, endPoint y: 165, distance: 42.6
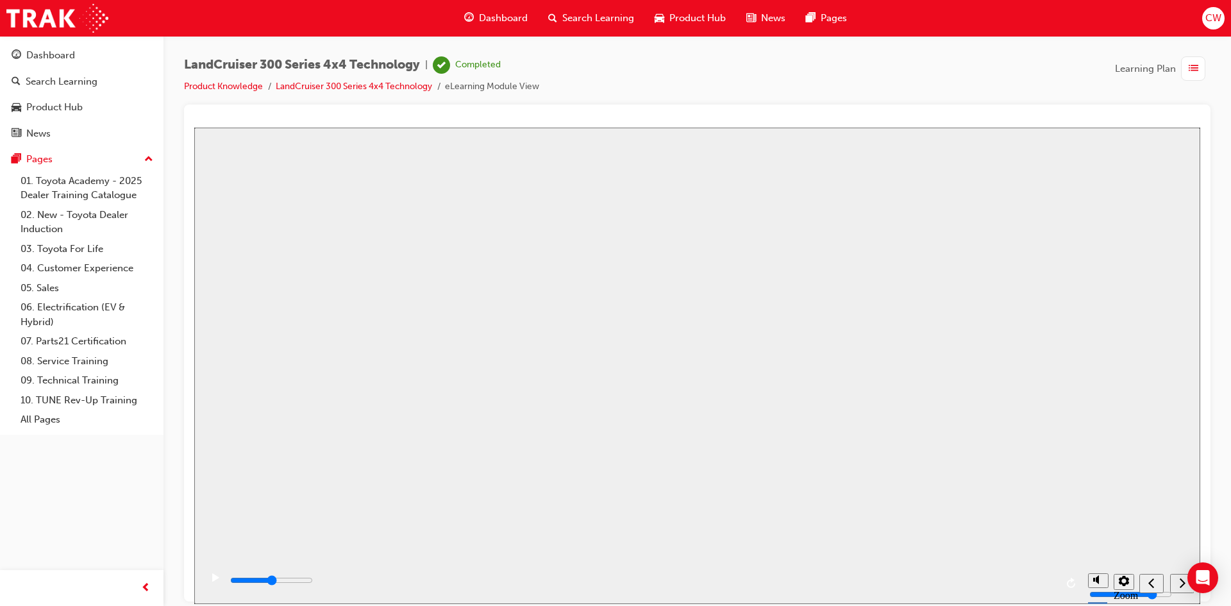
click at [243, 598] on button "Resume" at bounding box center [218, 605] width 49 height 15
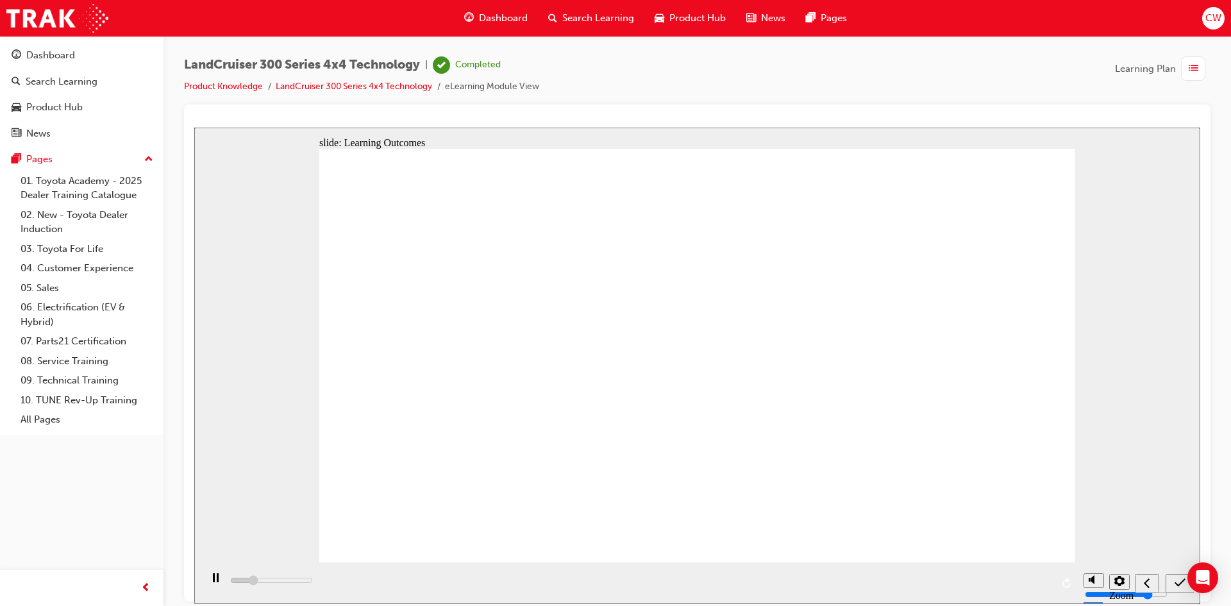
click at [1110, 353] on div "slide: Learning Outcomes Module - Completed Rectangular Hotspot 1 You have now …" at bounding box center [697, 365] width 1006 height 476
click at [1114, 353] on div "slide: Learning Outcomes Module - Completed Rectangular Hotspot 1 You have now …" at bounding box center [697, 365] width 1006 height 476
type input "6400"
click at [494, 21] on span "Dashboard" at bounding box center [503, 18] width 49 height 15
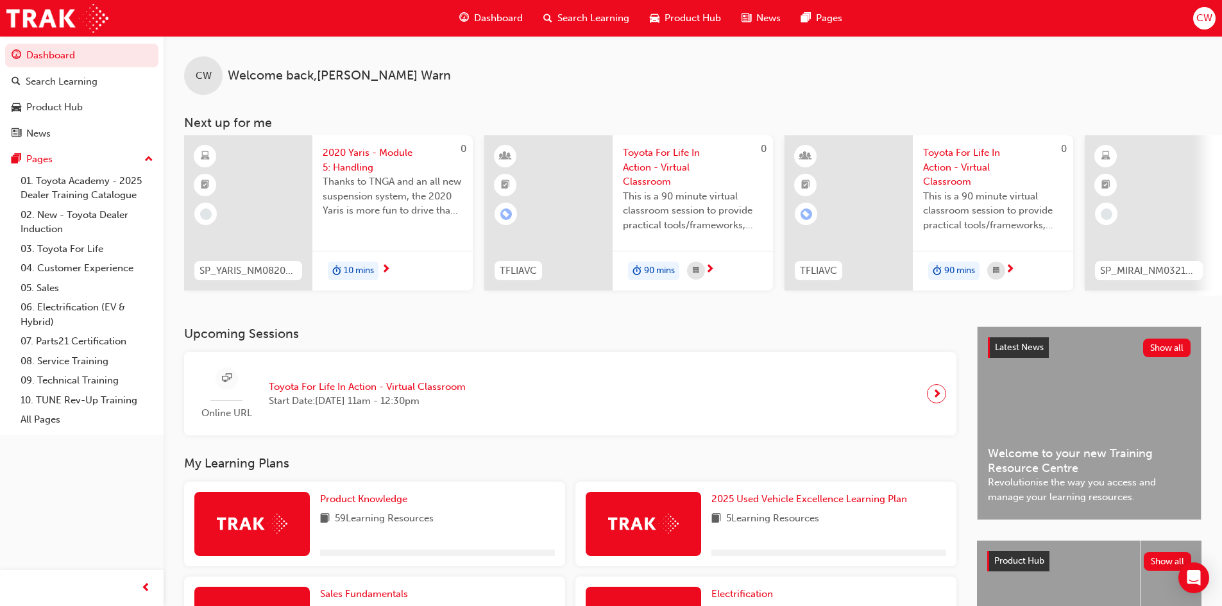
click at [317, 501] on div "Product Knowledge 59 Learning Resources" at bounding box center [374, 524] width 381 height 85
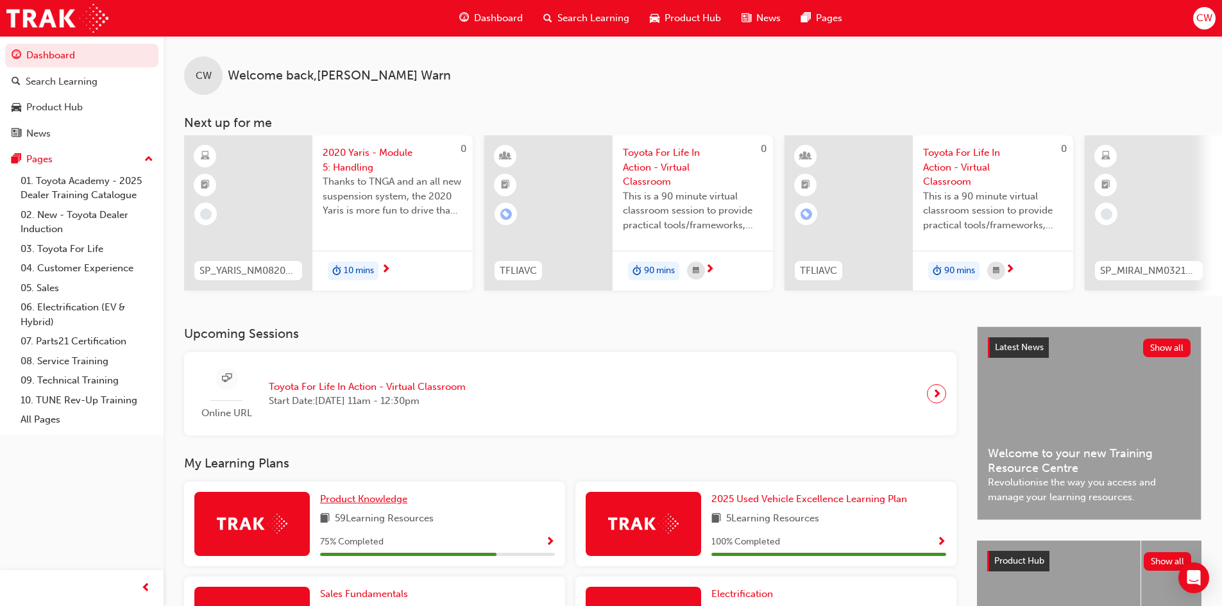
click at [383, 500] on span "Product Knowledge" at bounding box center [363, 499] width 87 height 12
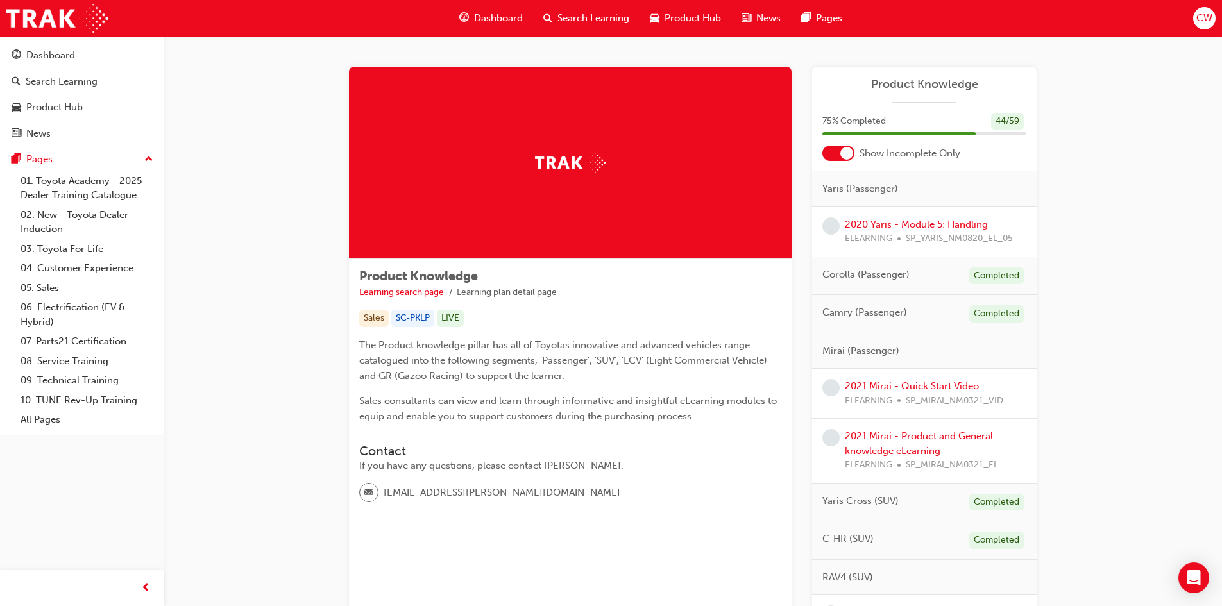
click at [829, 152] on div at bounding box center [838, 153] width 32 height 15
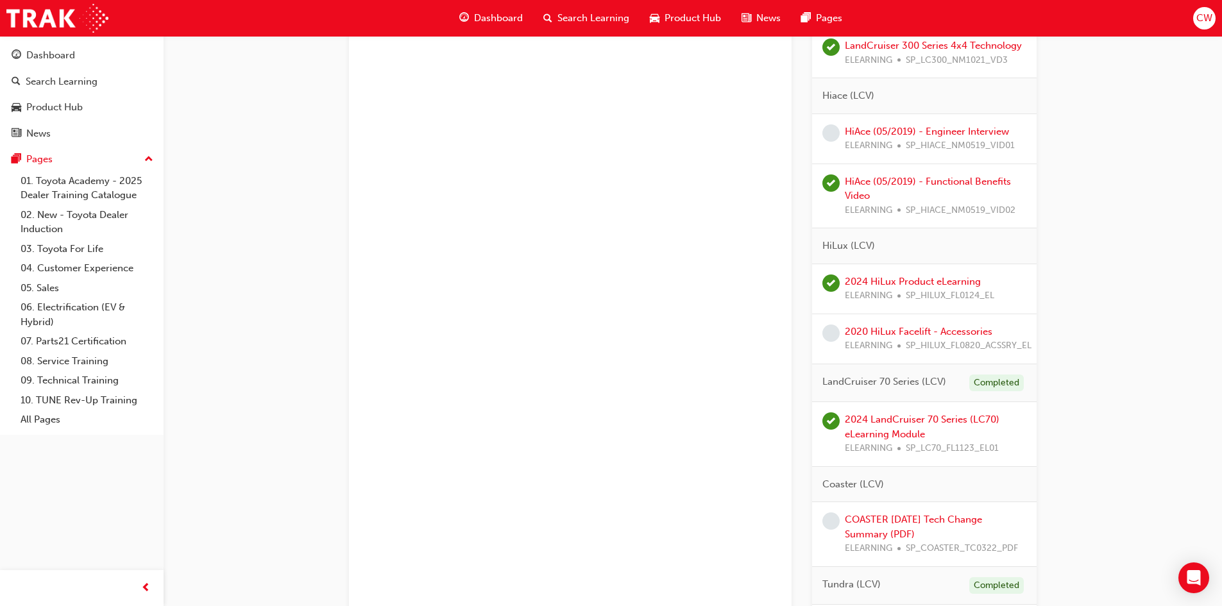
scroll to position [2565, 0]
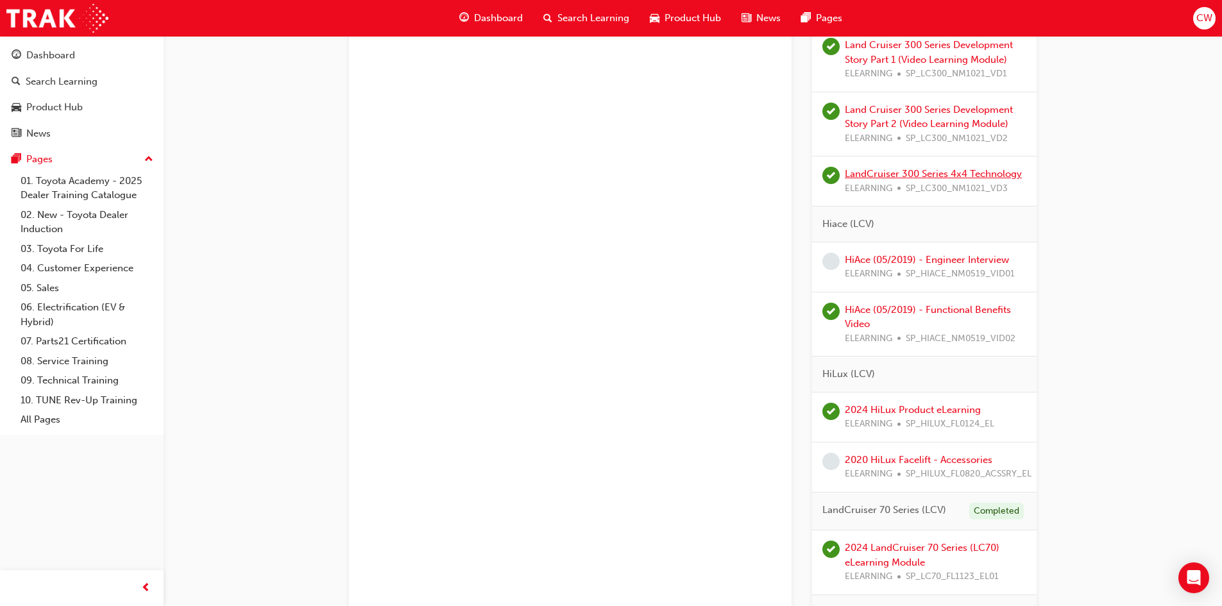
click at [907, 175] on link "LandCruiser 300 Series 4x4 Technology" at bounding box center [933, 174] width 177 height 12
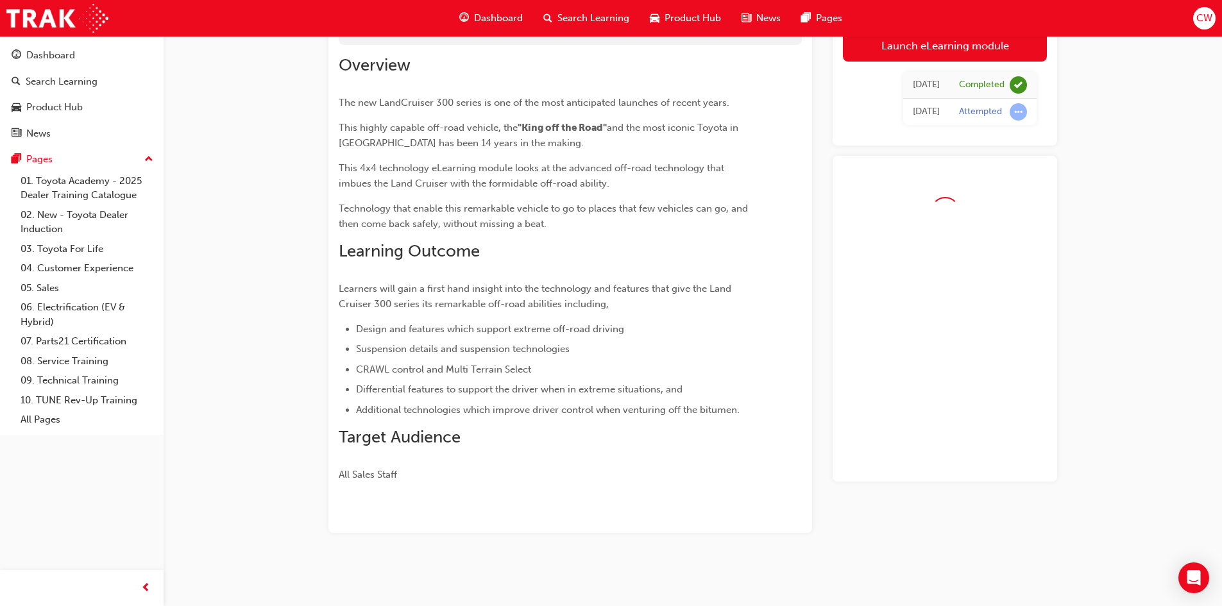
scroll to position [129, 0]
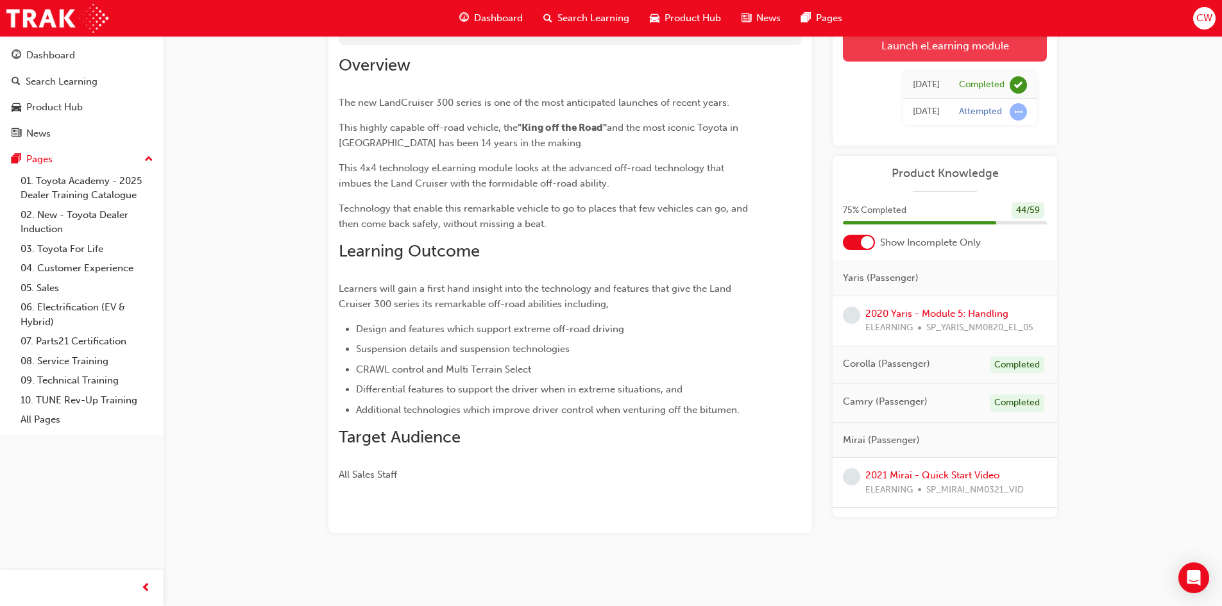
click at [904, 53] on link "Launch eLearning module" at bounding box center [945, 45] width 204 height 32
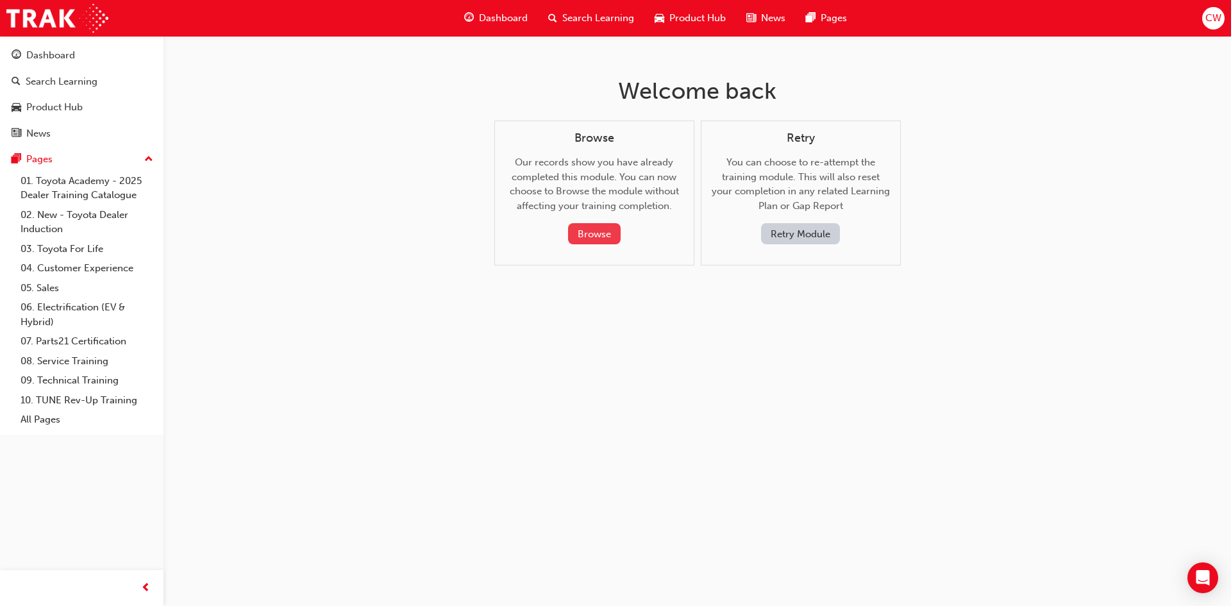
click at [592, 230] on button "Browse" at bounding box center [594, 233] width 53 height 21
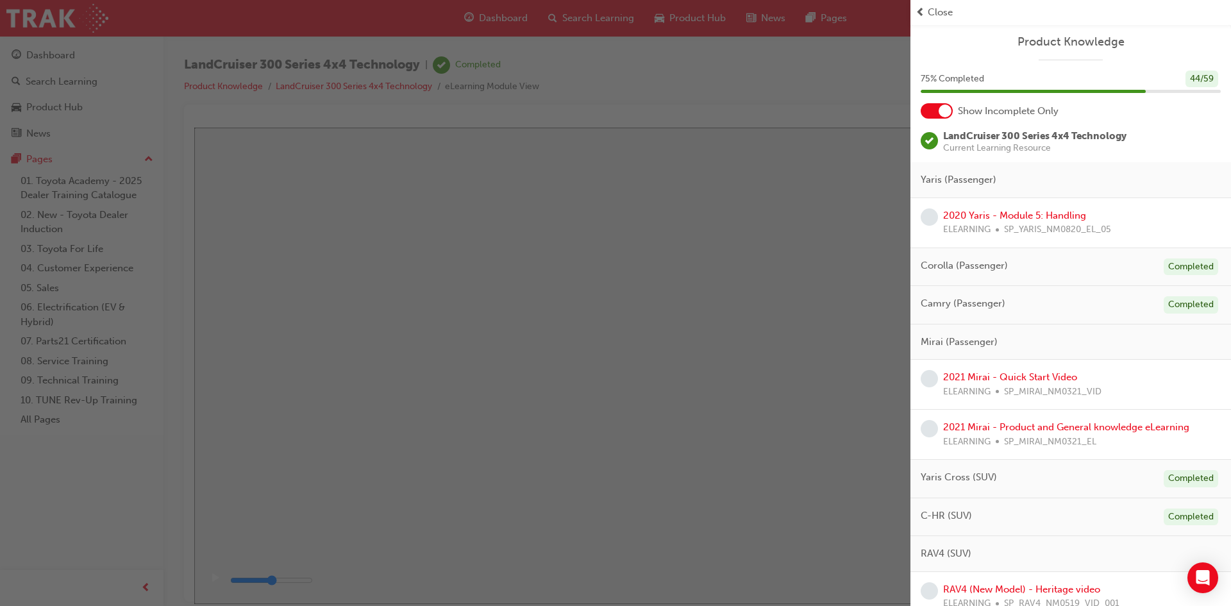
click at [592, 230] on div "button" at bounding box center [455, 303] width 911 height 606
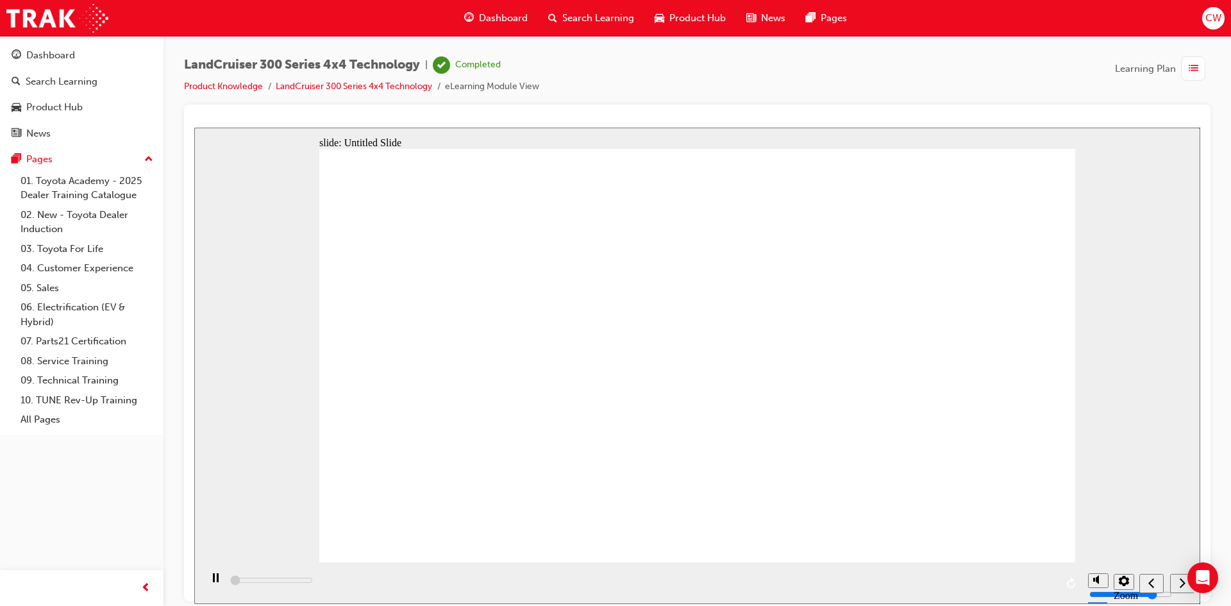
click at [518, 584] on div "playback controls" at bounding box center [641, 583] width 881 height 42
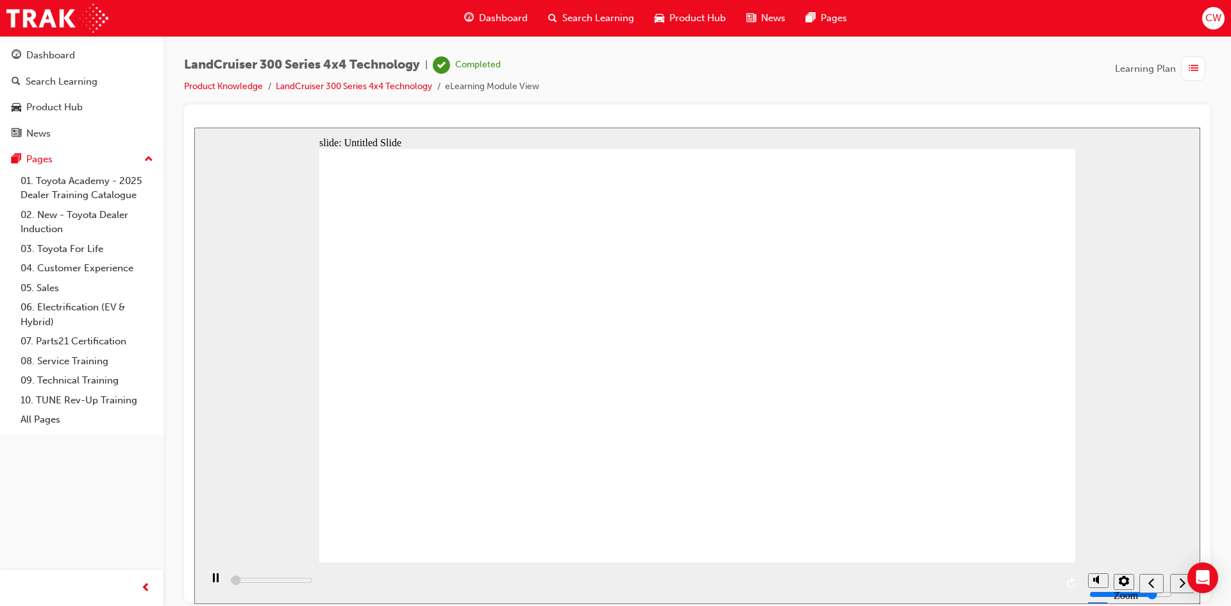
click at [547, 583] on div "playback controls" at bounding box center [641, 583] width 881 height 42
drag, startPoint x: 235, startPoint y: 582, endPoint x: 507, endPoint y: 585, distance: 271.3
click at [507, 585] on div "playback controls" at bounding box center [641, 583] width 881 height 42
click at [509, 585] on div "playback controls" at bounding box center [641, 583] width 881 height 42
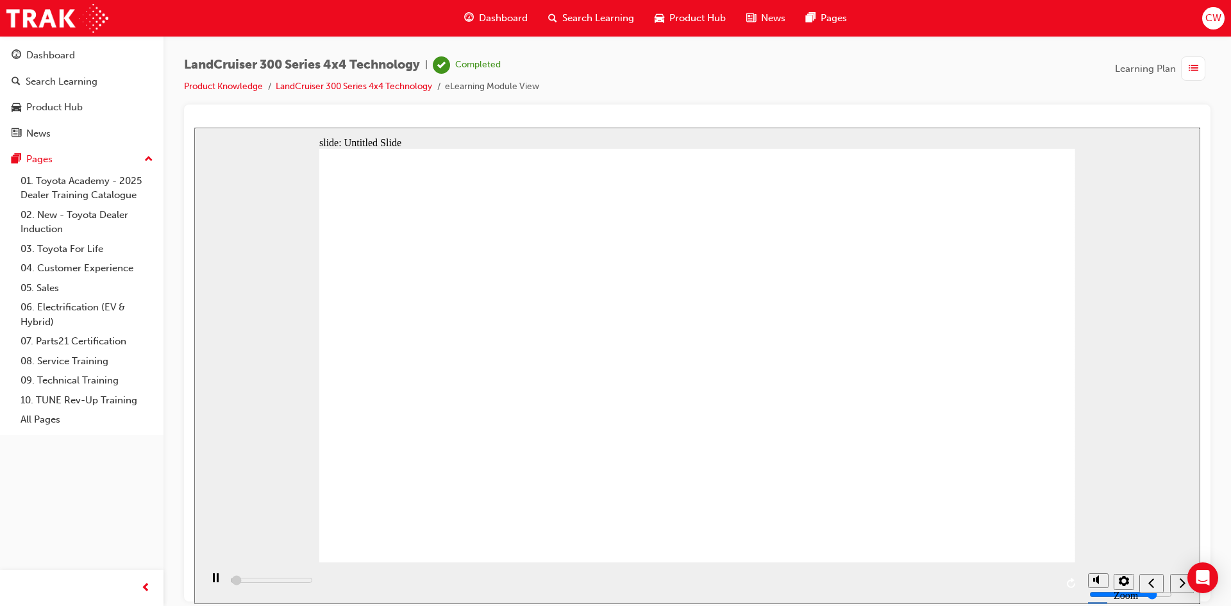
click at [509, 585] on div "playback controls" at bounding box center [641, 583] width 881 height 42
click at [512, 583] on div "playback controls" at bounding box center [641, 583] width 881 height 42
click at [512, 582] on div "playback controls" at bounding box center [641, 583] width 881 height 42
type input "13700"
click at [505, 19] on span "Dashboard" at bounding box center [503, 18] width 49 height 15
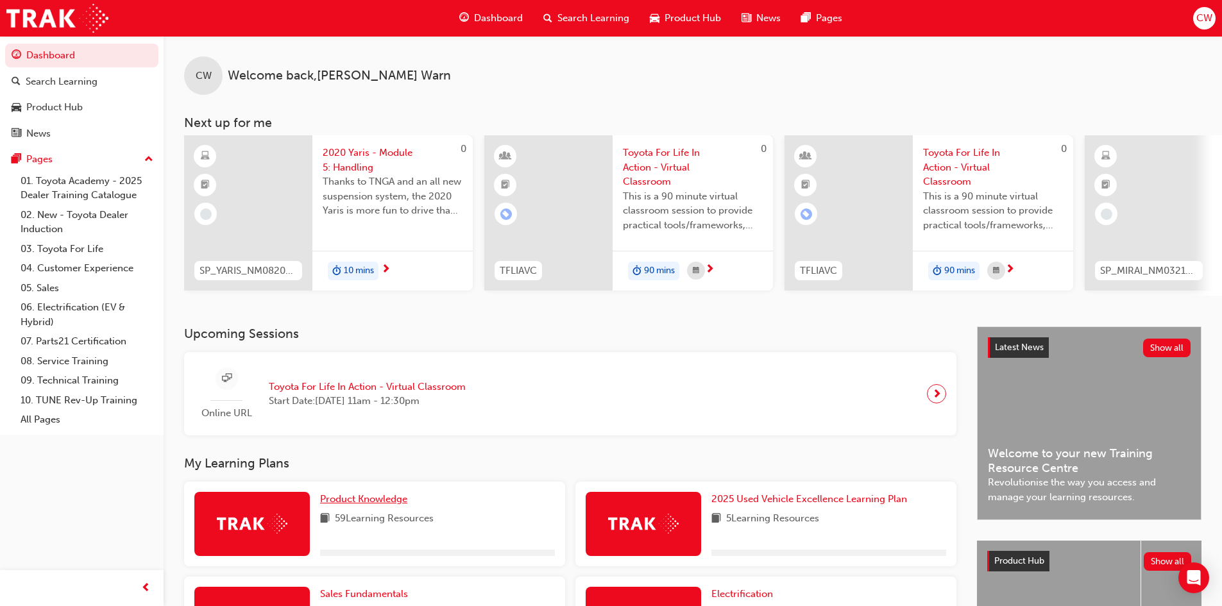
click at [373, 505] on span "Product Knowledge" at bounding box center [363, 499] width 87 height 12
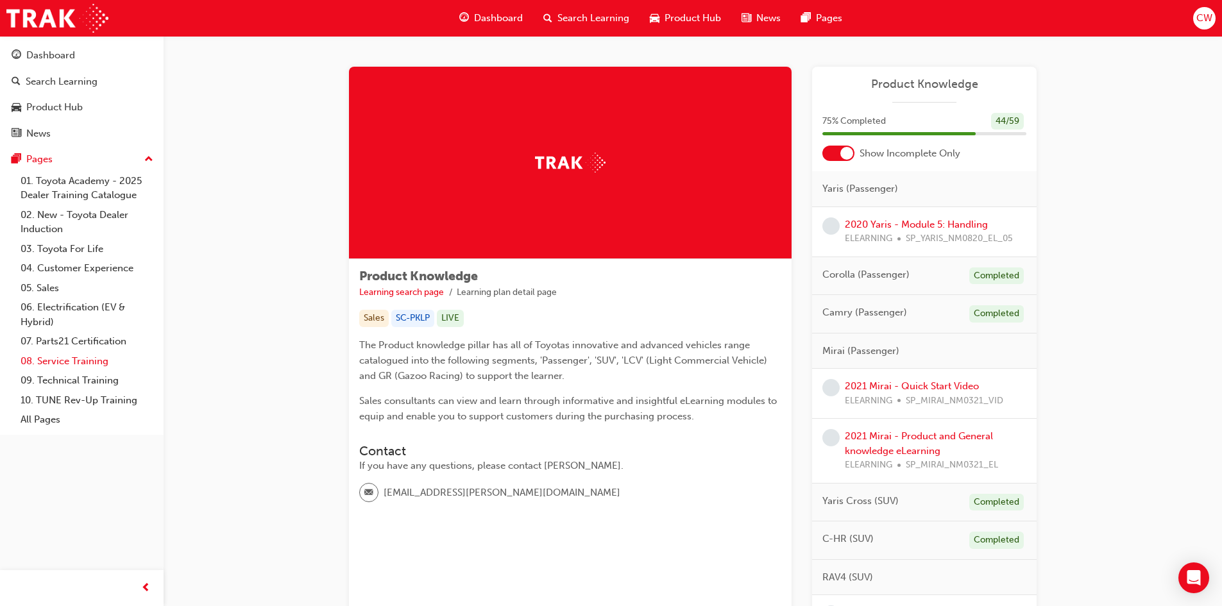
click at [96, 359] on link "08. Service Training" at bounding box center [86, 361] width 143 height 20
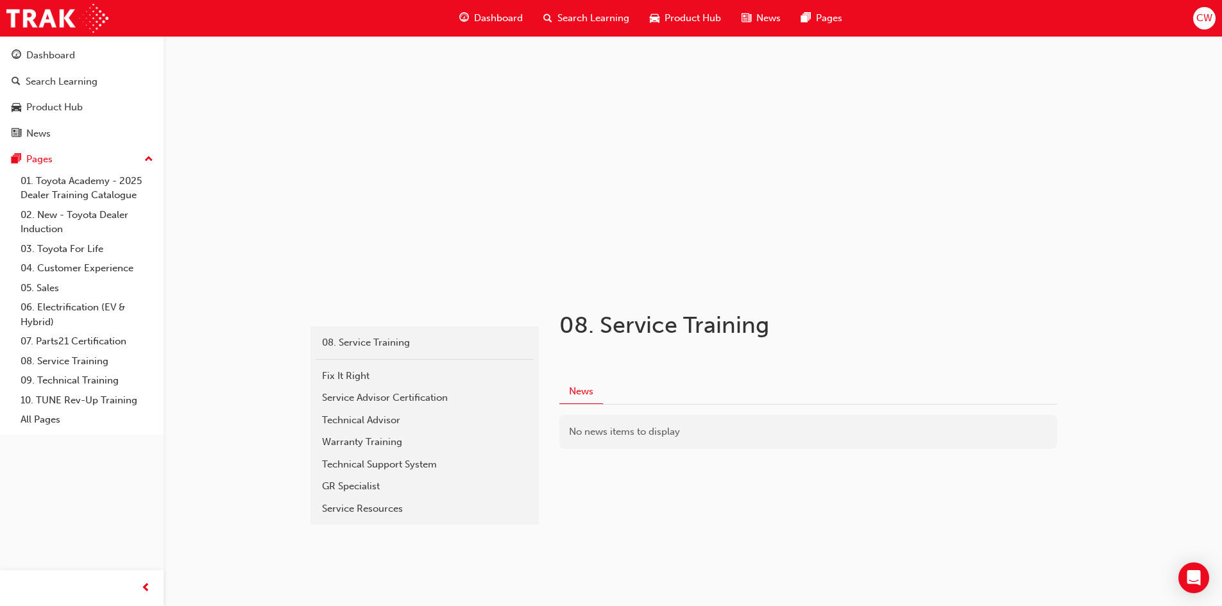
scroll to position [9, 0]
click at [63, 380] on link "09. Technical Training" at bounding box center [86, 381] width 143 height 20
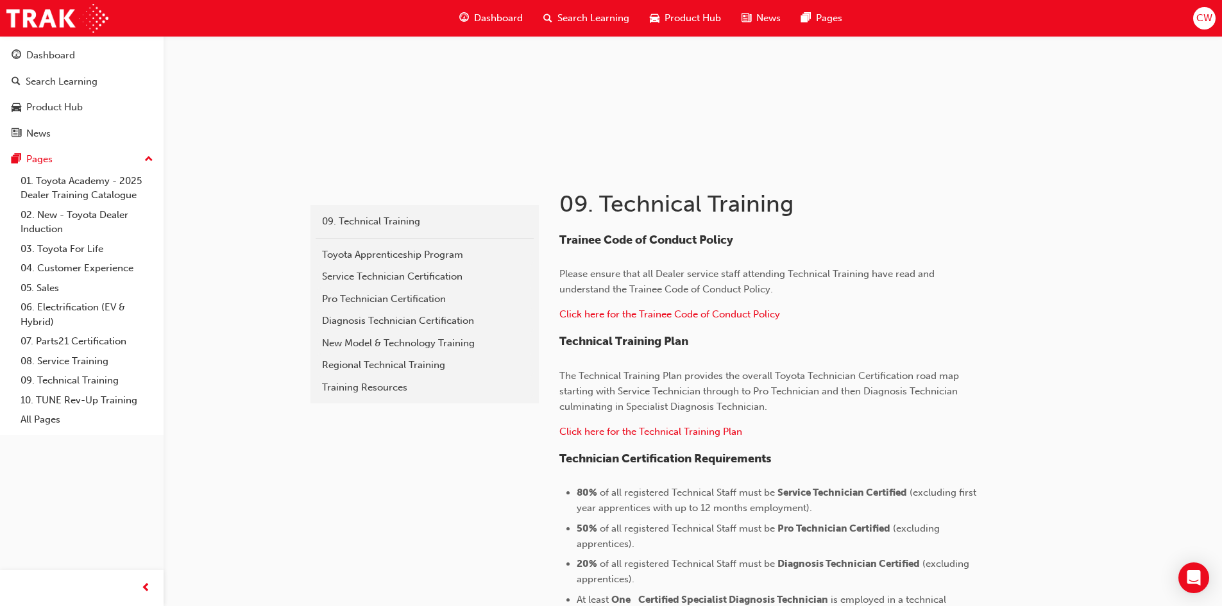
scroll to position [192, 0]
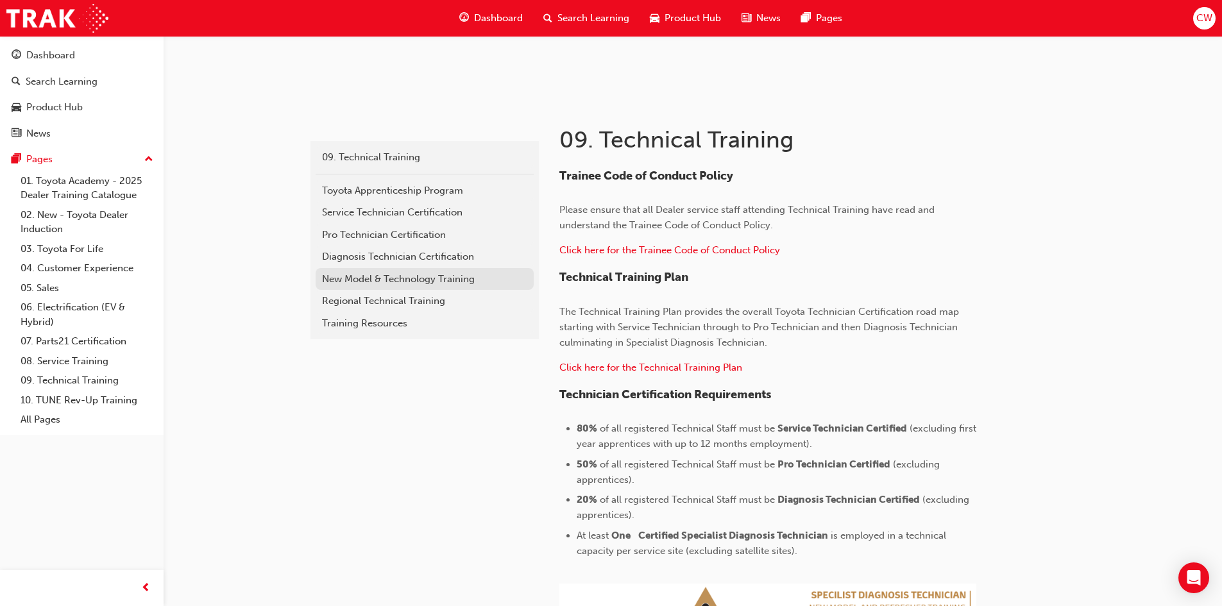
click at [442, 279] on div "New Model & Technology Training" at bounding box center [424, 279] width 205 height 15
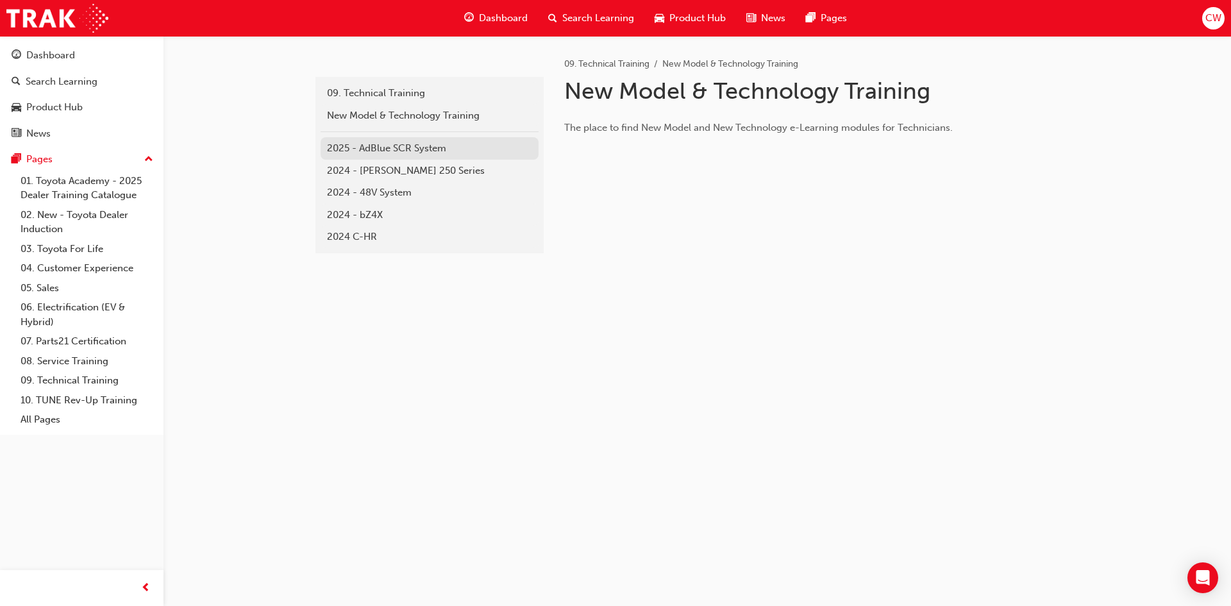
click at [396, 144] on div "2025 - AdBlue SCR System" at bounding box center [429, 148] width 205 height 15
click at [399, 191] on div "2024 - 48V System" at bounding box center [429, 192] width 205 height 15
click at [365, 216] on div "2024 - bZ4X" at bounding box center [429, 215] width 205 height 15
click at [399, 171] on div "2024 - [PERSON_NAME] 250 Series" at bounding box center [429, 171] width 205 height 15
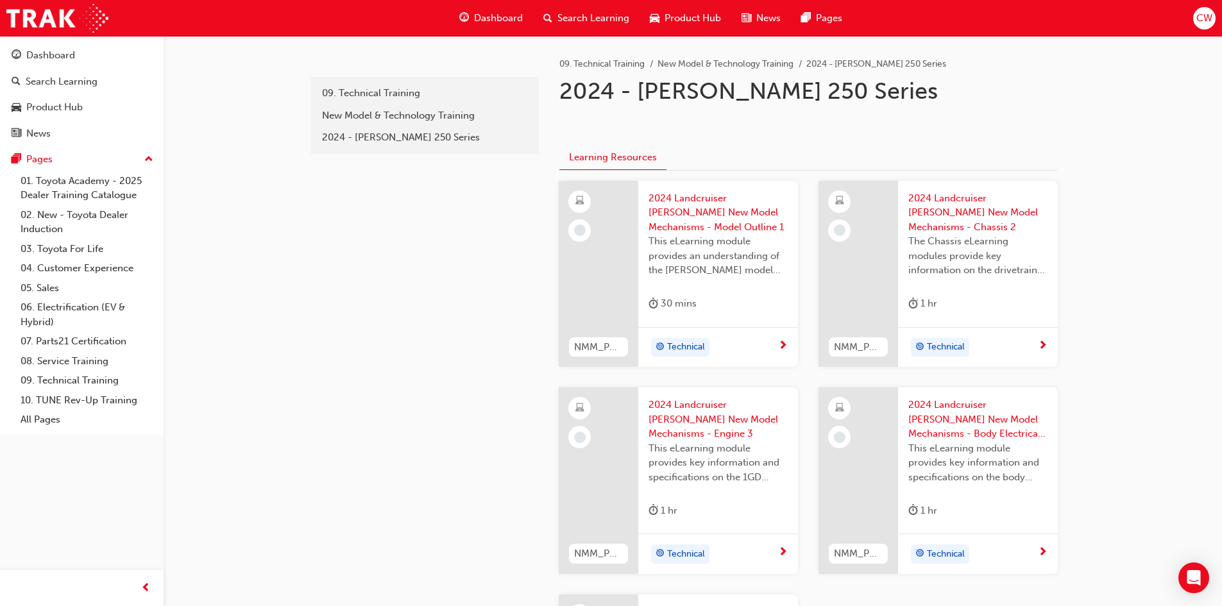
click at [698, 201] on span "2024 Landcruiser [PERSON_NAME] New Model Mechanisms - Model Outline 1" at bounding box center [717, 213] width 139 height 44
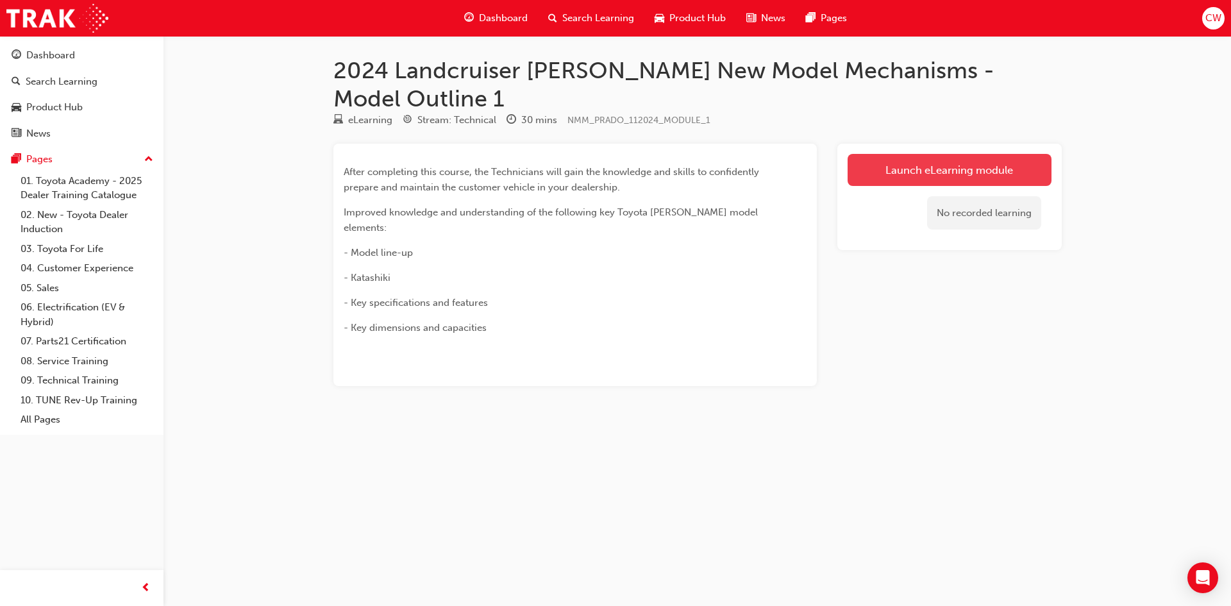
click at [943, 154] on link "Launch eLearning module" at bounding box center [950, 170] width 204 height 32
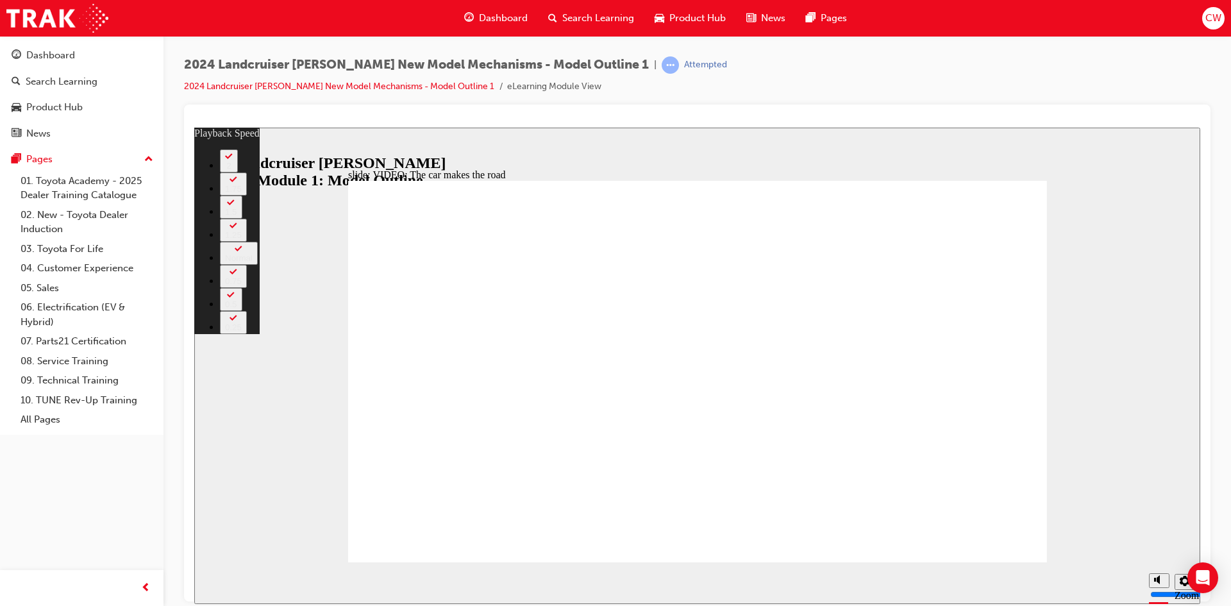
type input "86"
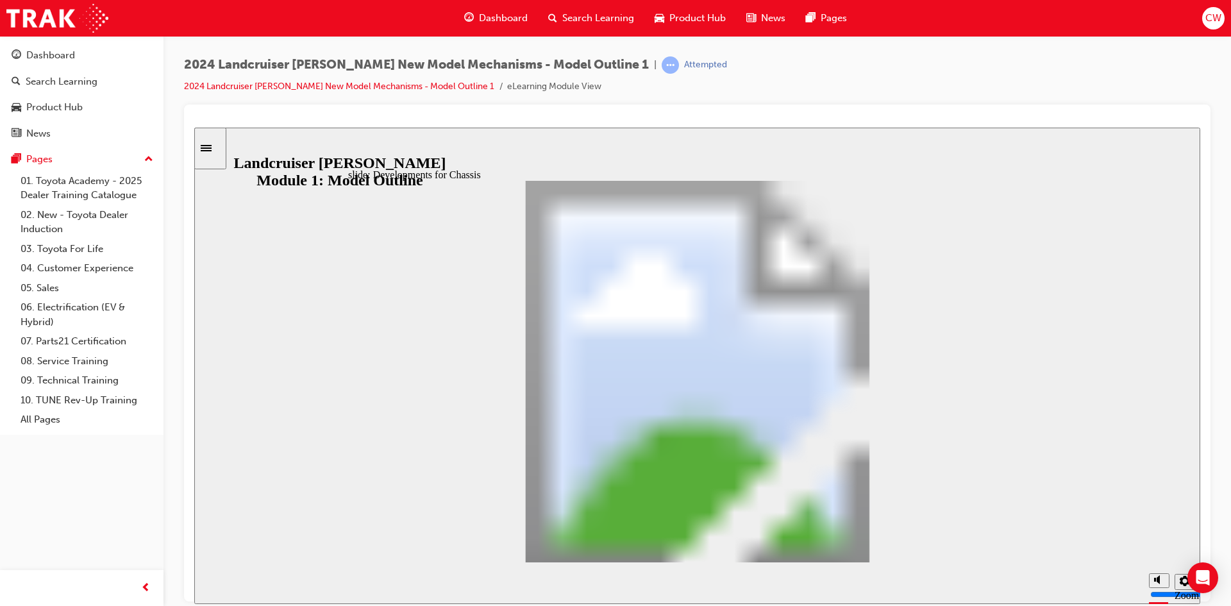
click at [1065, 496] on div "slide: Developments for Interior Equipment Rectangular Hotspot 1 Group 1 Recta…" at bounding box center [697, 365] width 1006 height 476
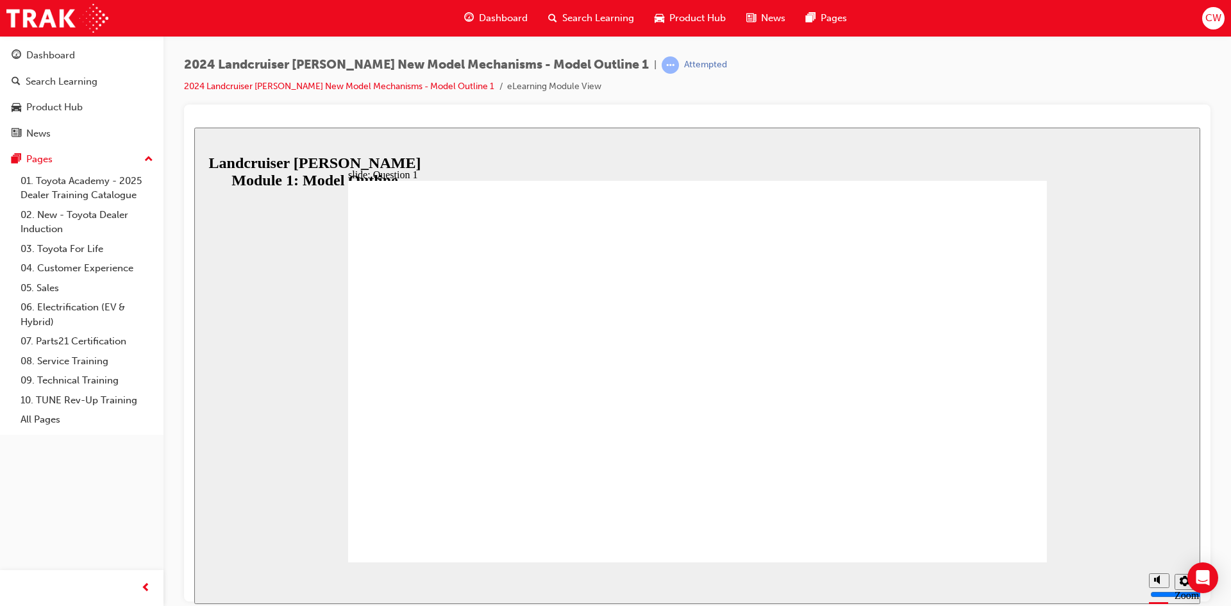
radio input "true"
radio input "false"
radio input "true"
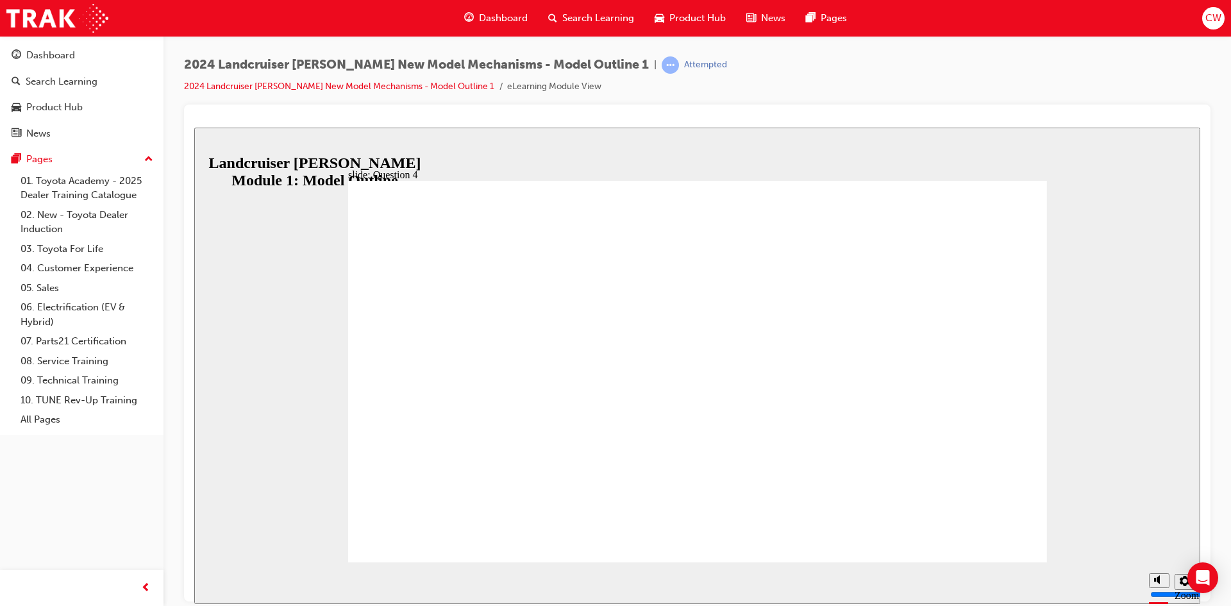
radio input "true"
radio input "false"
radio input "true"
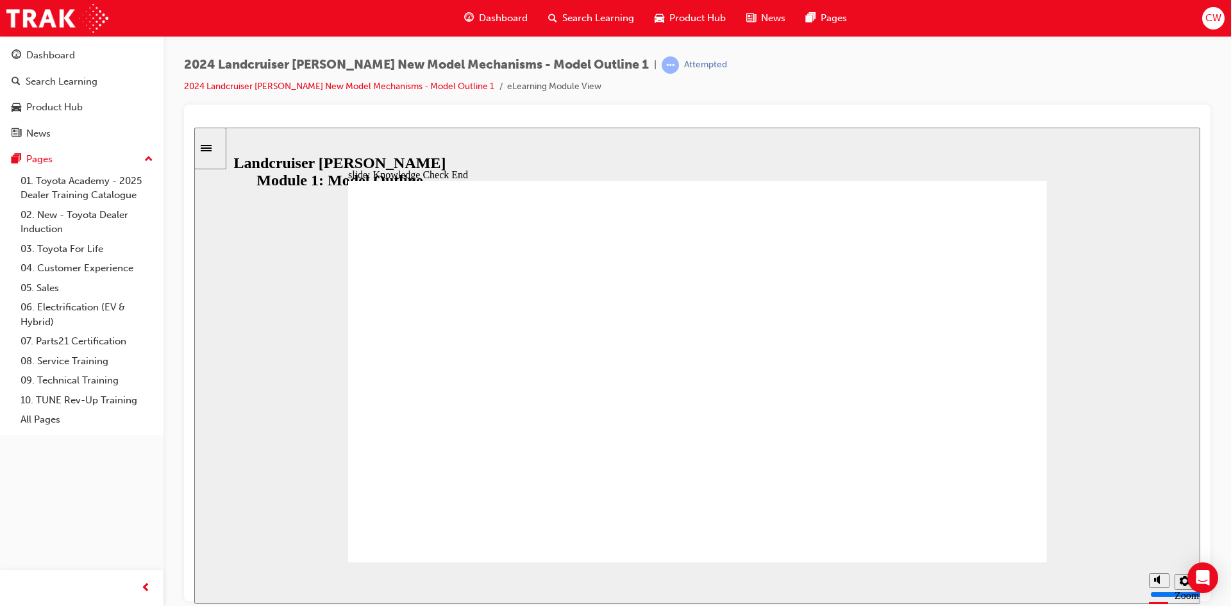
click at [220, 147] on icon "Sidebar Toggle" at bounding box center [210, 147] width 19 height 8
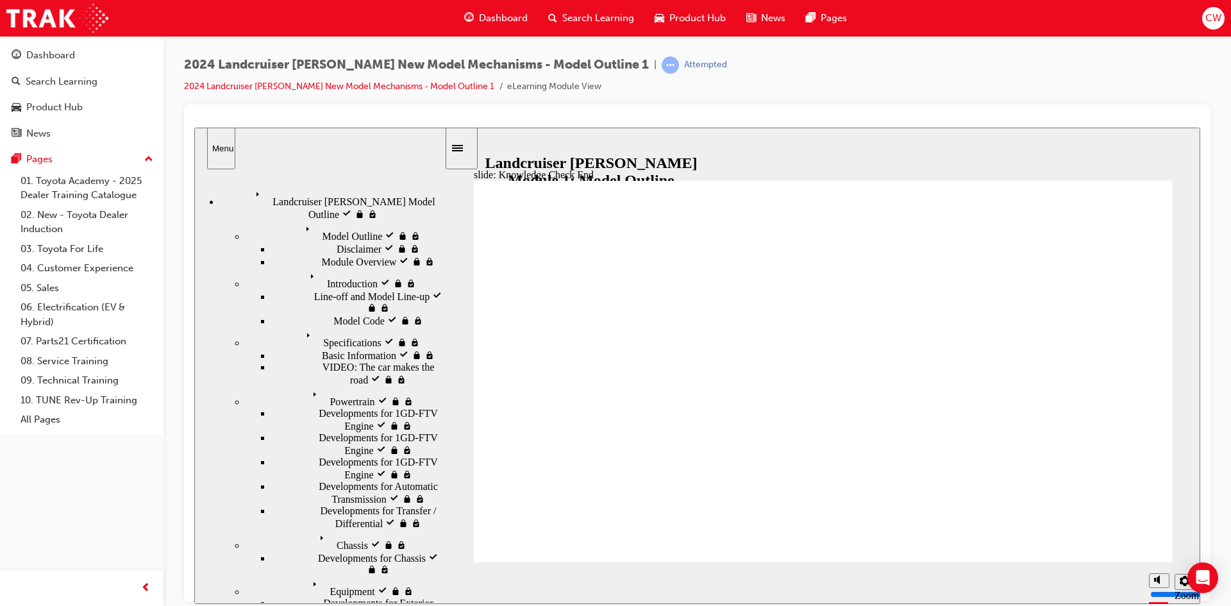
click at [297, 192] on span "Landcruiser [PERSON_NAME] Model Outline visited" at bounding box center [348, 196] width 194 height 23
click at [308, 575] on span "Equipment visited" at bounding box center [345, 581] width 75 height 12
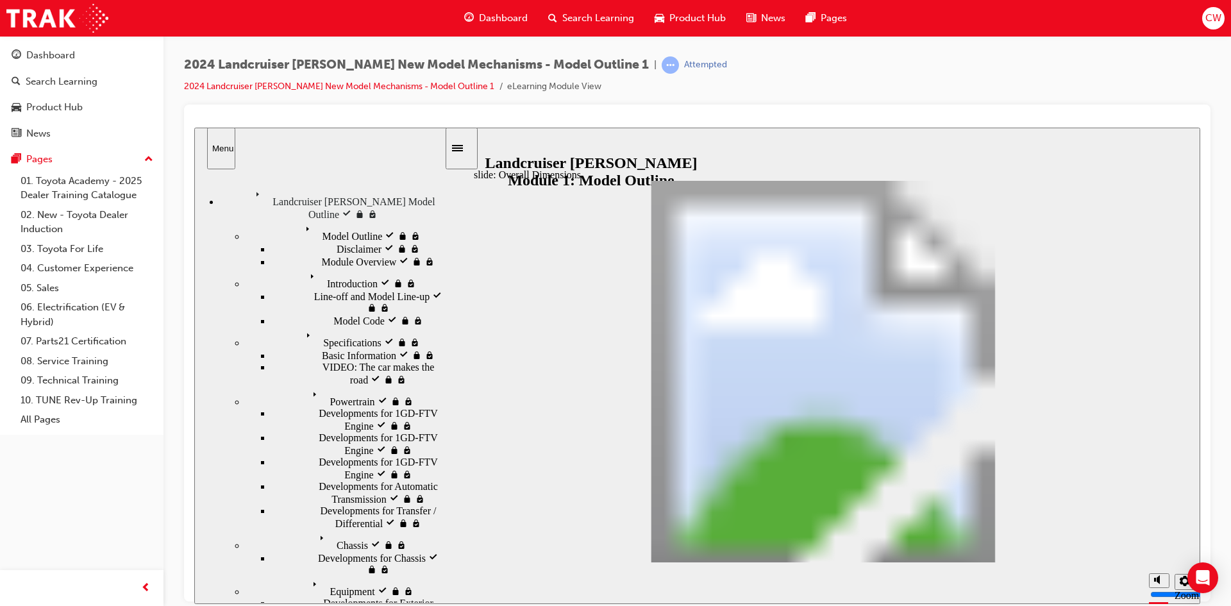
click at [308, 575] on span "Equipment visited" at bounding box center [345, 581] width 75 height 12
drag, startPoint x: 1071, startPoint y: 561, endPoint x: 1049, endPoint y: 551, distance: 24.7
click at [1071, 562] on section "Playback Speed 2 1.75 1.5 1.25 0.75" at bounding box center [823, 583] width 755 height 42
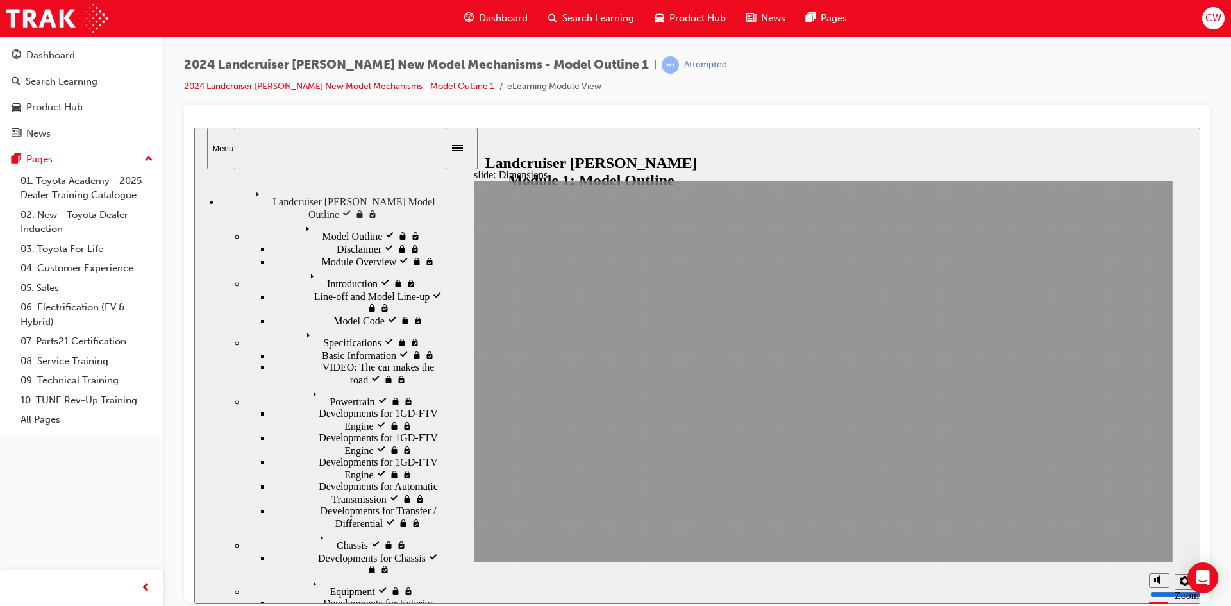
click at [301, 326] on span "Specifications visited" at bounding box center [345, 332] width 88 height 12
click at [322, 348] on span "Basic Information visited" at bounding box center [374, 354] width 105 height 12
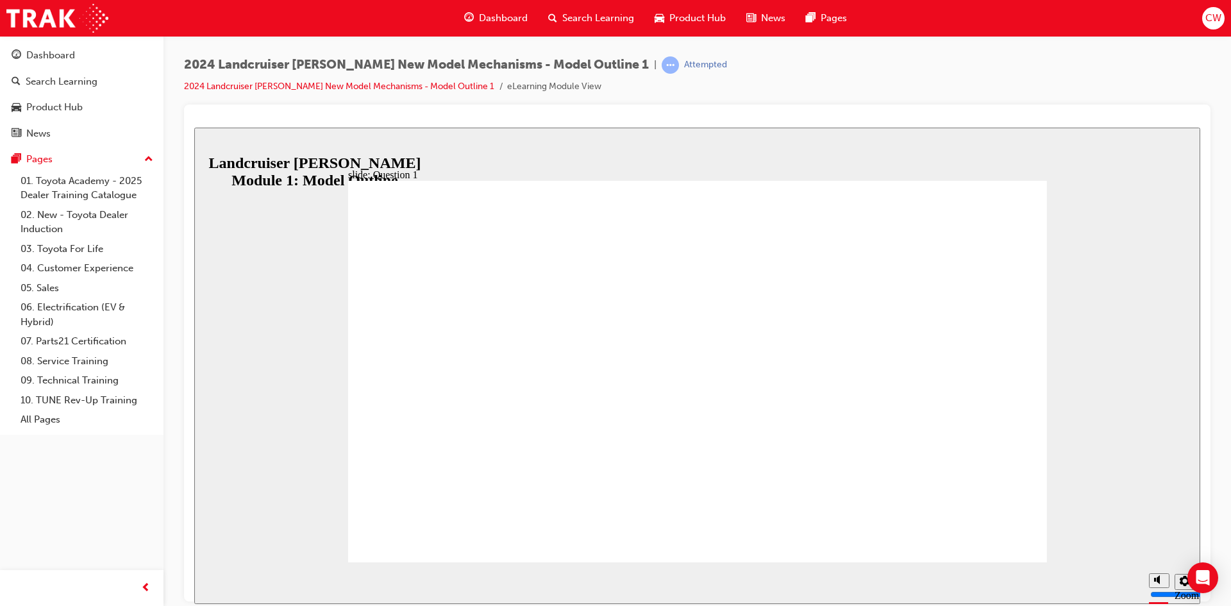
radio input "true"
drag, startPoint x: 569, startPoint y: 369, endPoint x: 960, endPoint y: 498, distance: 411.2
radio input "true"
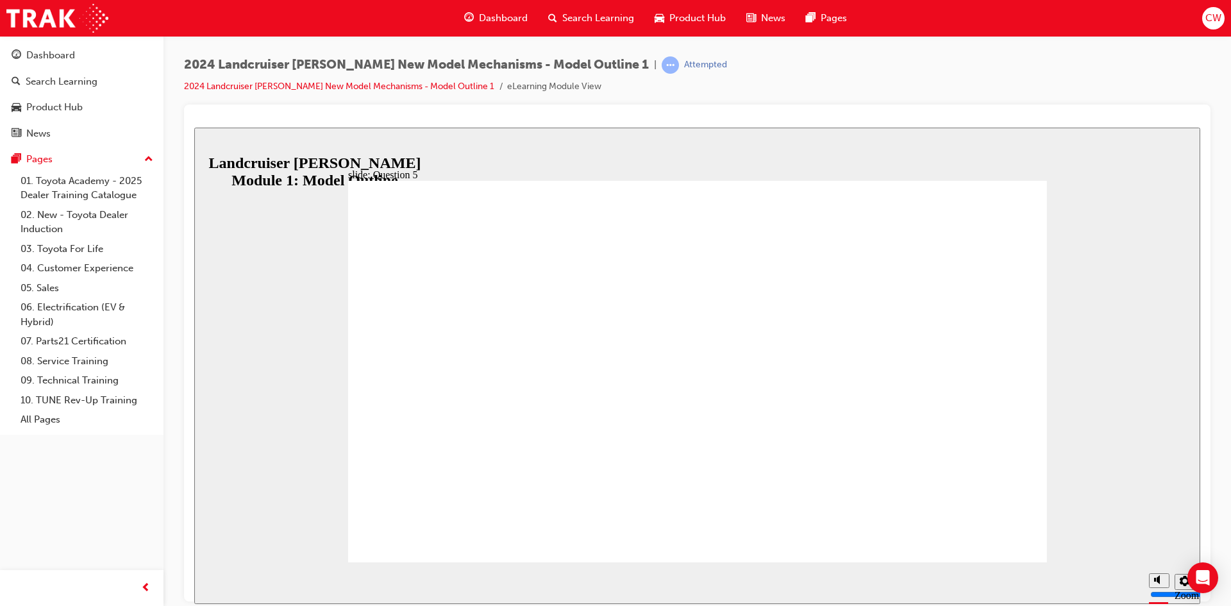
radio input "true"
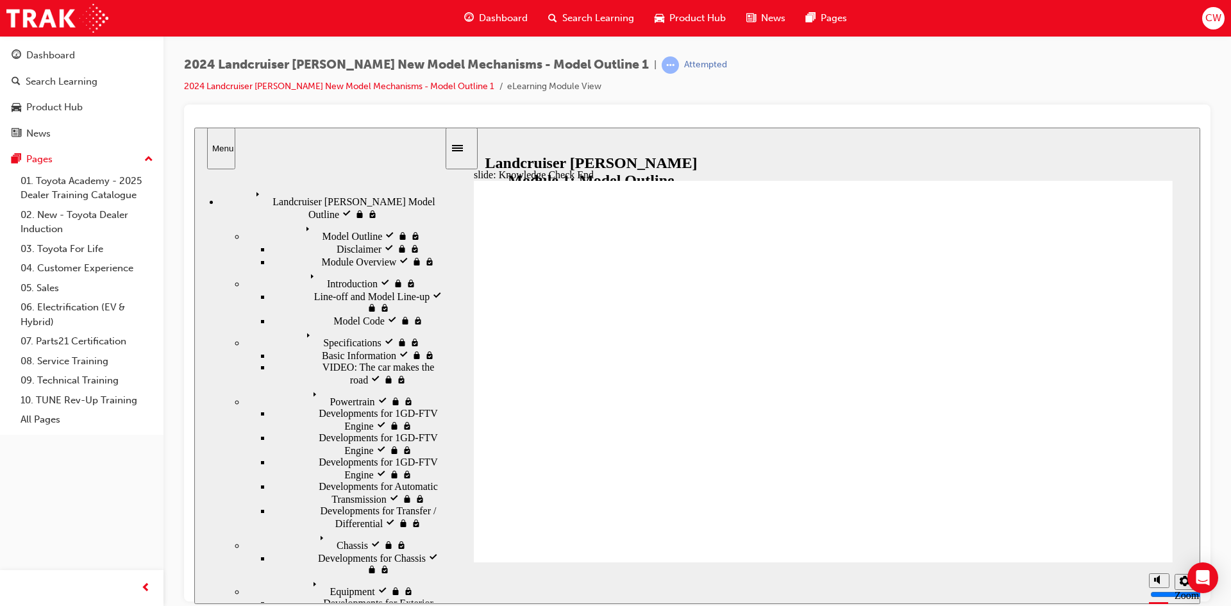
drag, startPoint x: 716, startPoint y: 437, endPoint x: 784, endPoint y: 482, distance: 81.5
click at [95, 380] on link "09. Technical Training" at bounding box center [86, 381] width 143 height 20
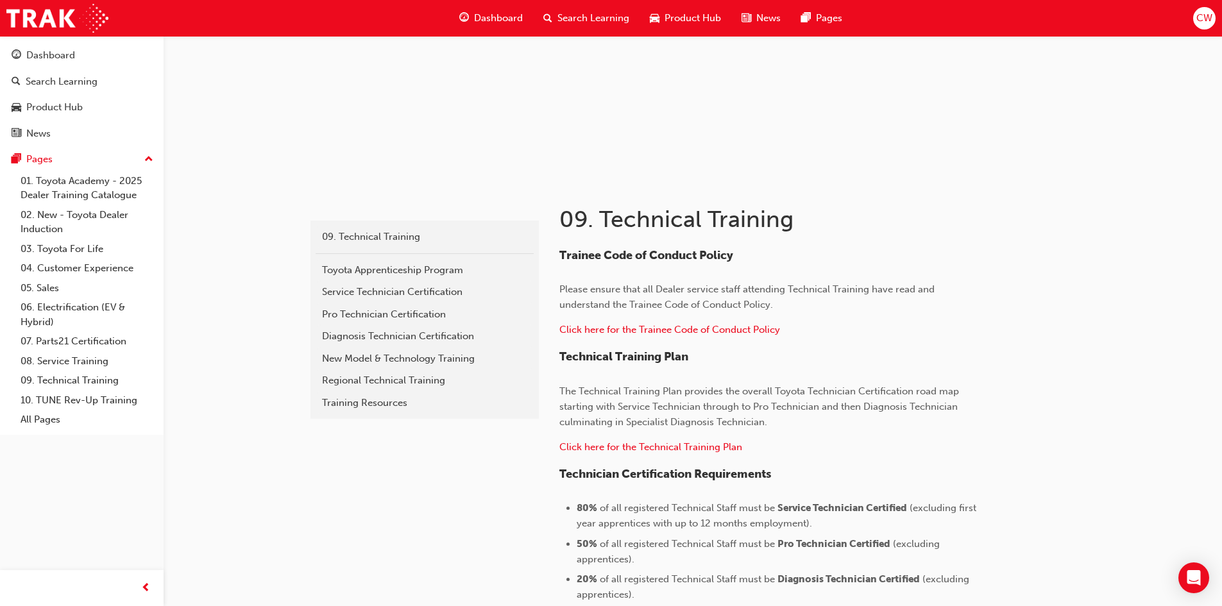
scroll to position [128, 0]
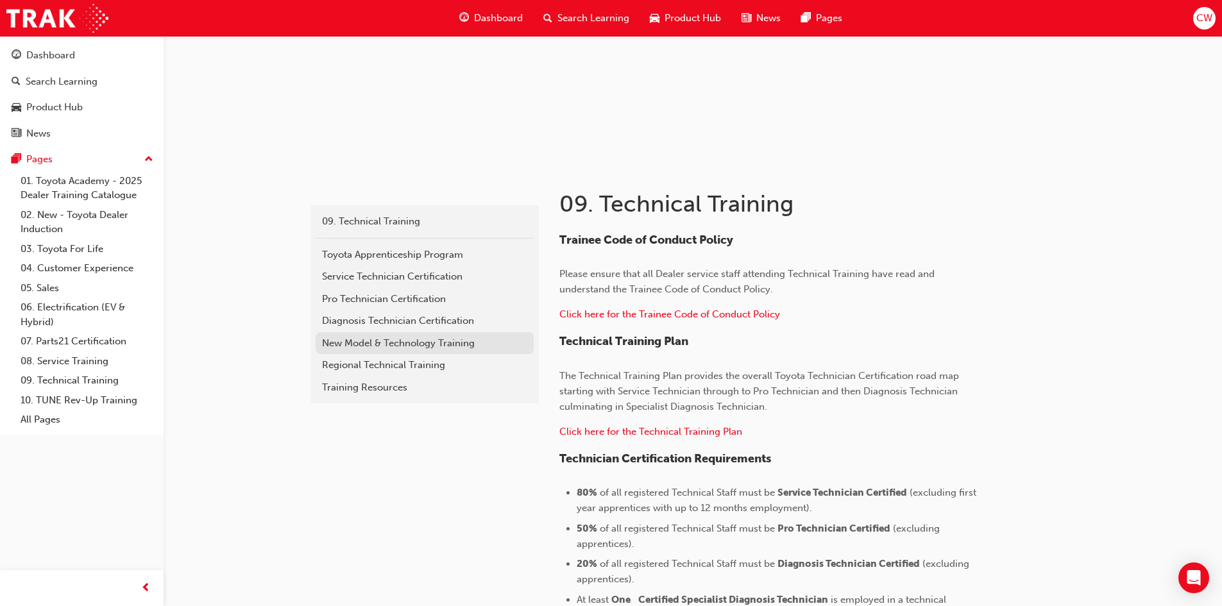
click at [433, 346] on div "New Model & Technology Training" at bounding box center [424, 343] width 205 height 15
